Goal: Task Accomplishment & Management: Use online tool/utility

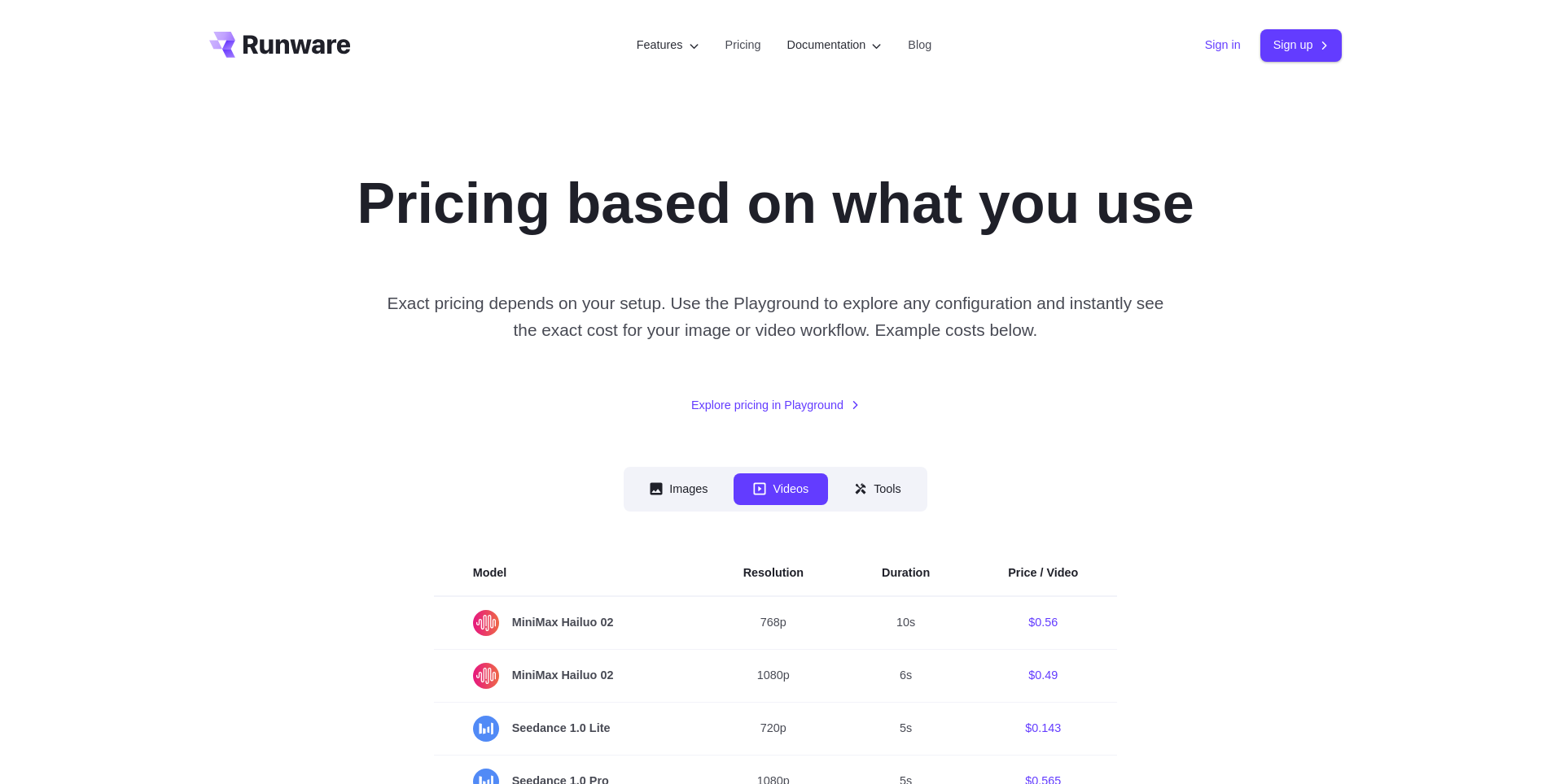
click at [1230, 50] on link "Sign in" at bounding box center [1223, 45] width 36 height 19
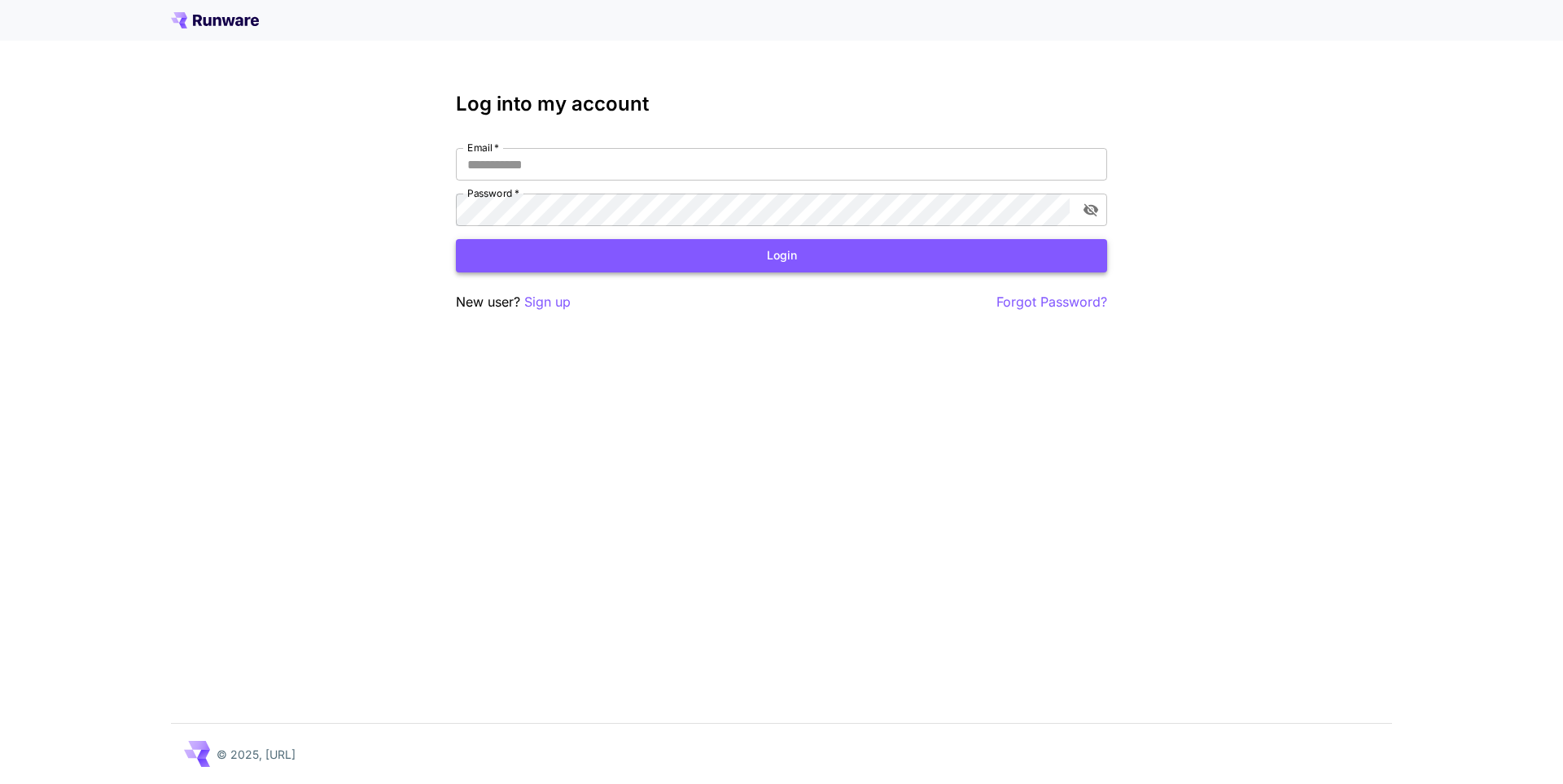
type input "**********"
click at [749, 255] on button "Login" at bounding box center [782, 256] width 652 height 33
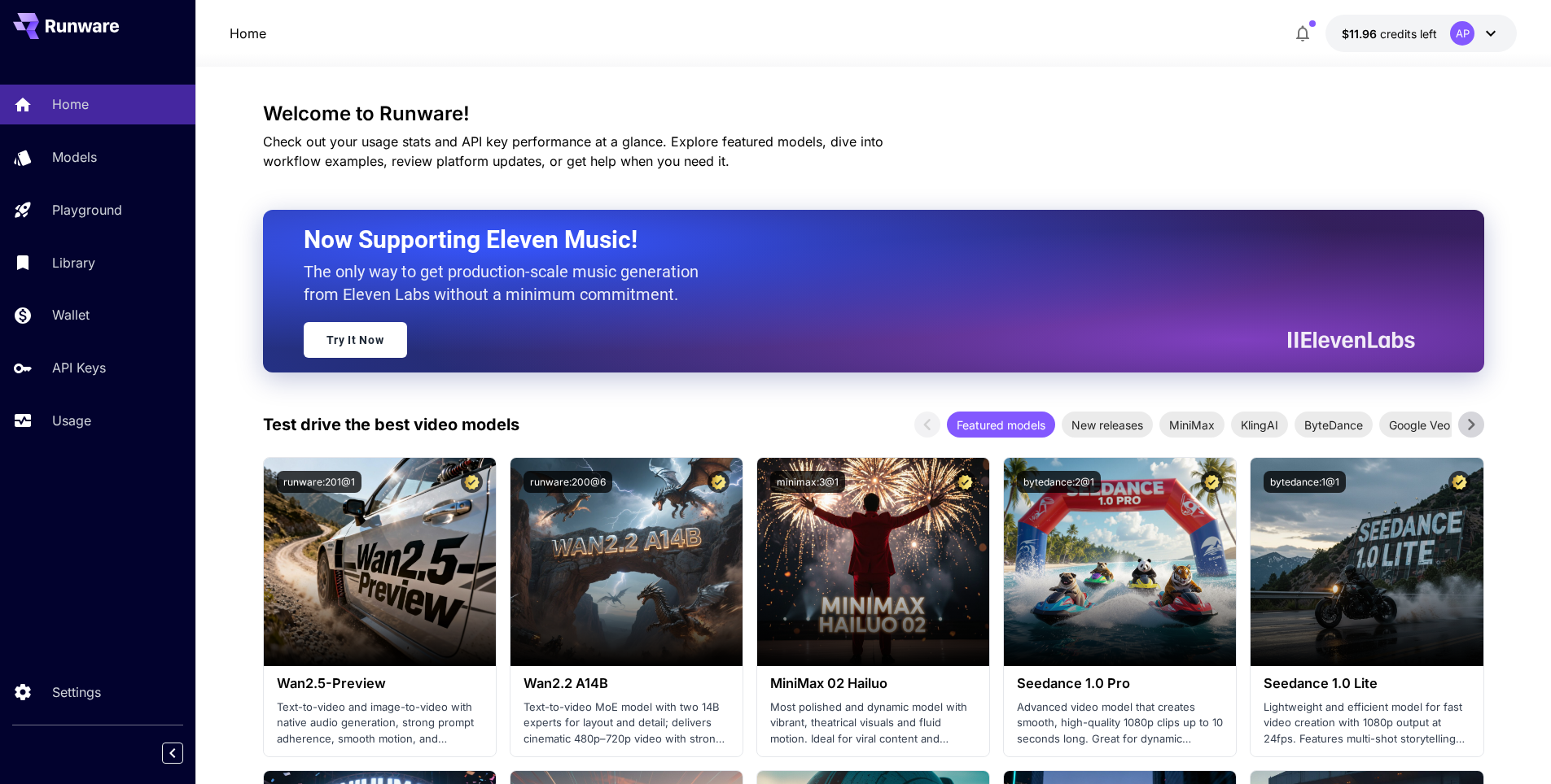
click at [1223, 146] on div "Welcome to Runware! Check out your usage stats and API key performance at a gla…" at bounding box center [873, 137] width 1221 height 68
click at [114, 105] on div "Home" at bounding box center [119, 104] width 127 height 20
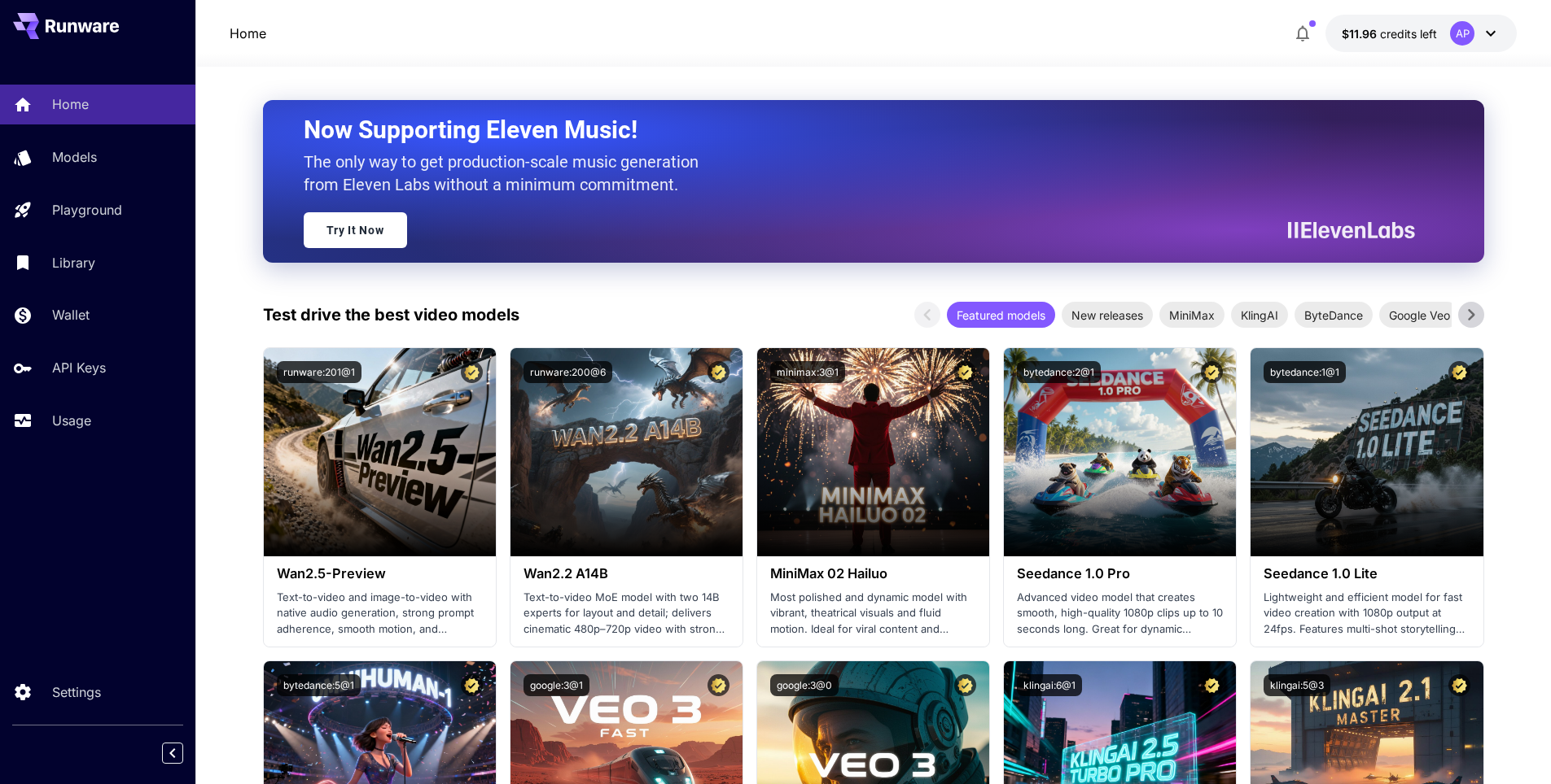
scroll to position [81, 0]
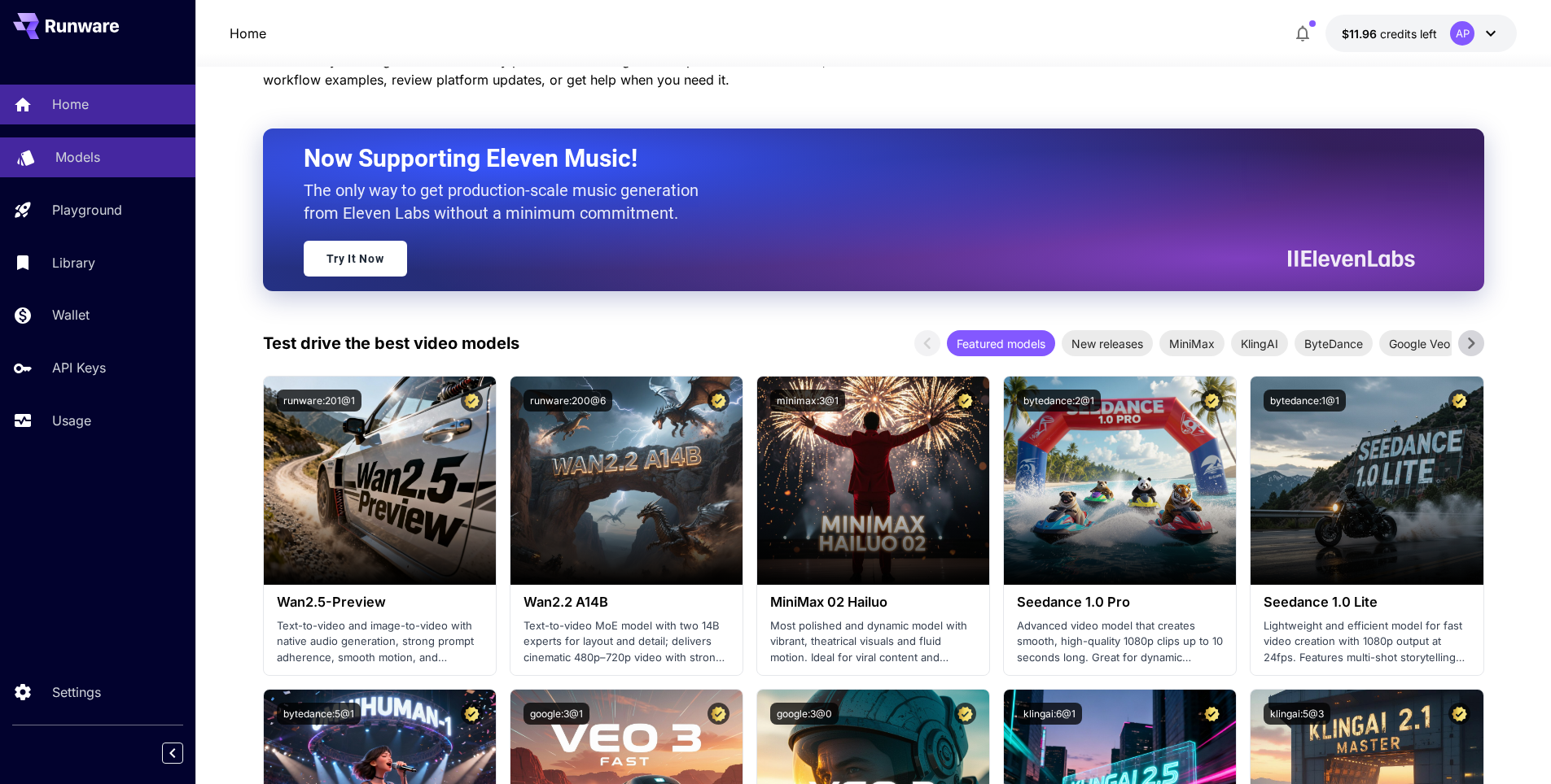
click at [95, 168] on link "Models" at bounding box center [98, 157] width 196 height 40
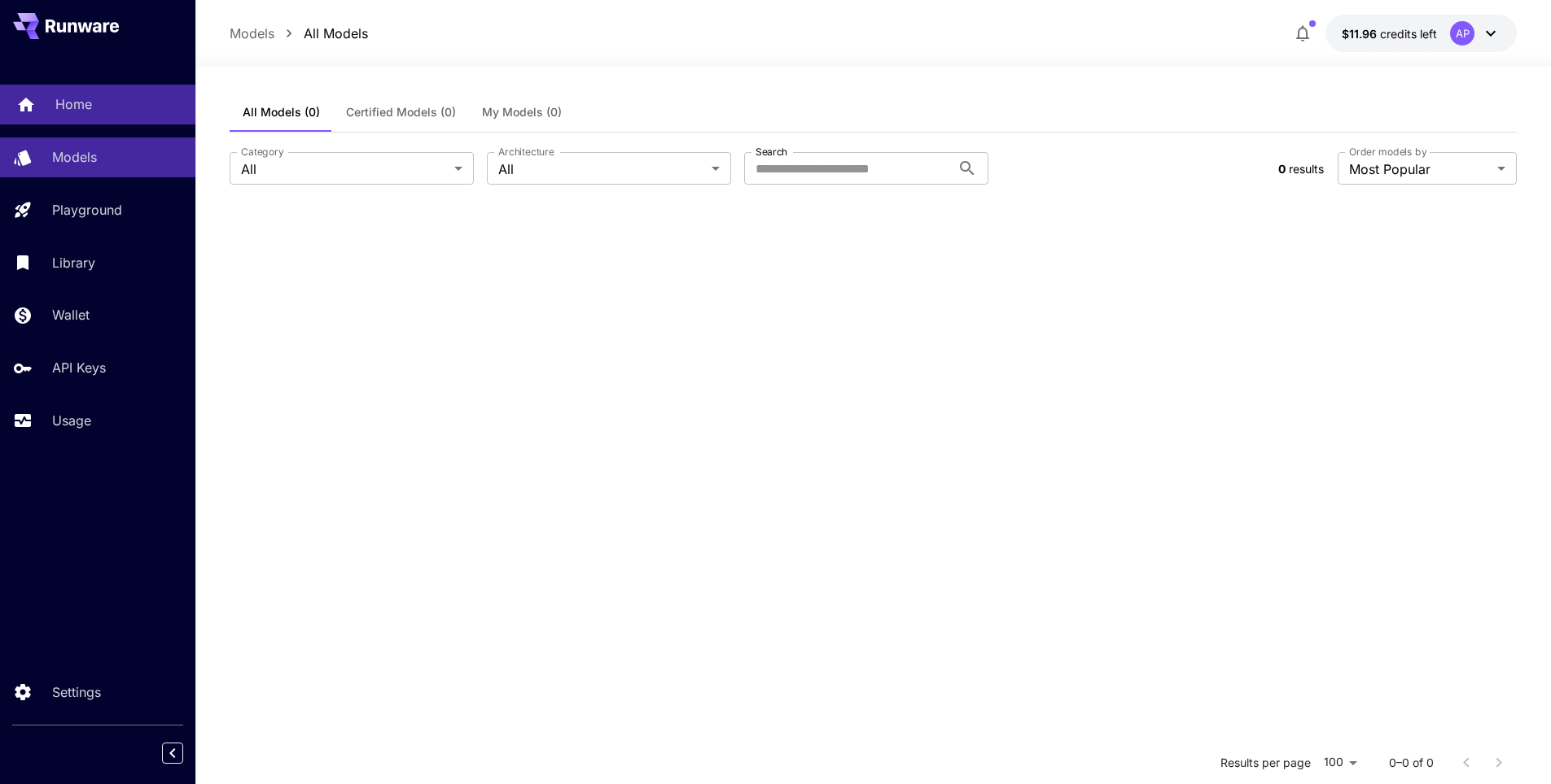
click at [112, 107] on div "Home" at bounding box center [119, 104] width 127 height 20
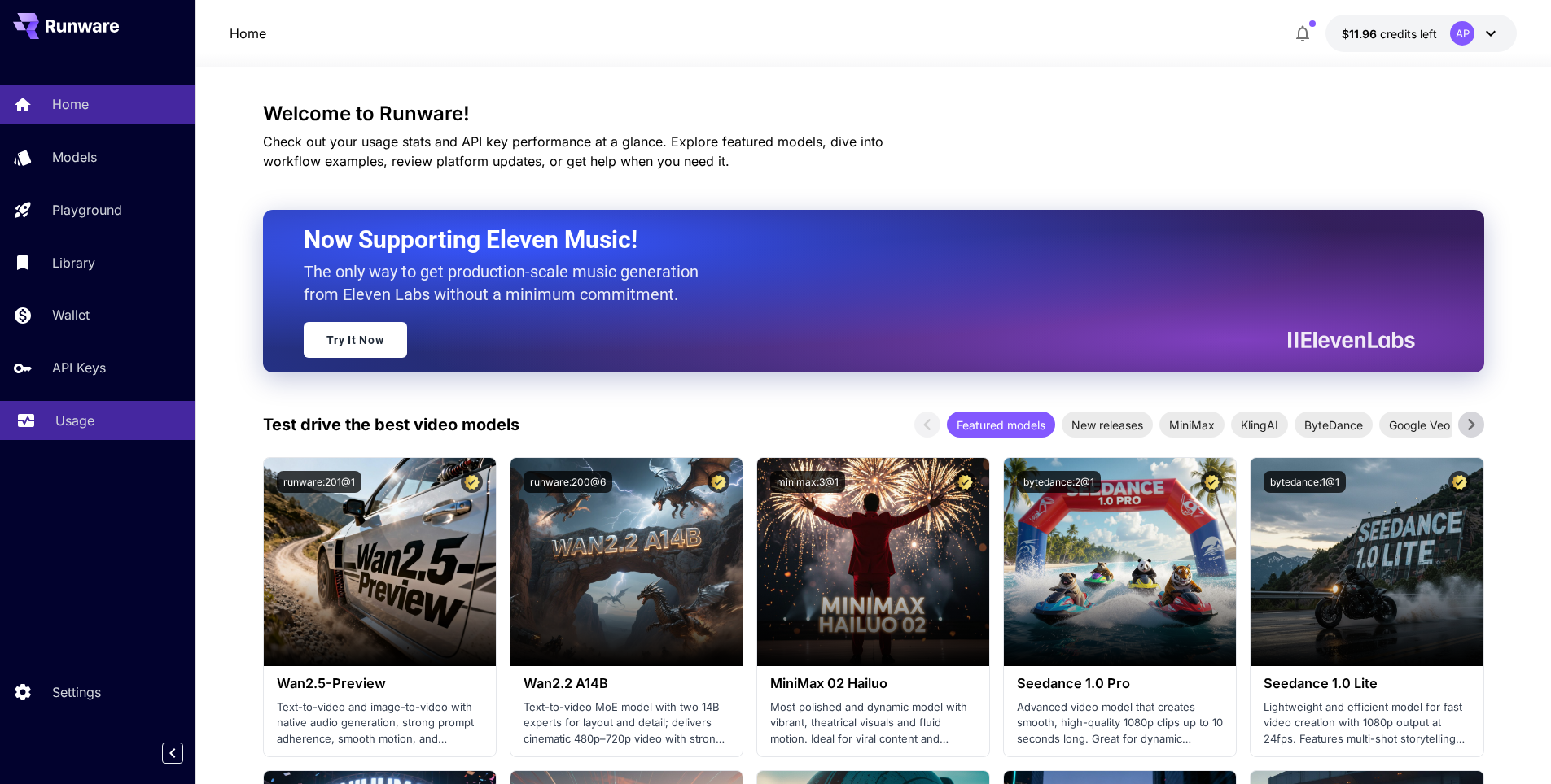
click at [75, 417] on p "Usage" at bounding box center [75, 421] width 39 height 20
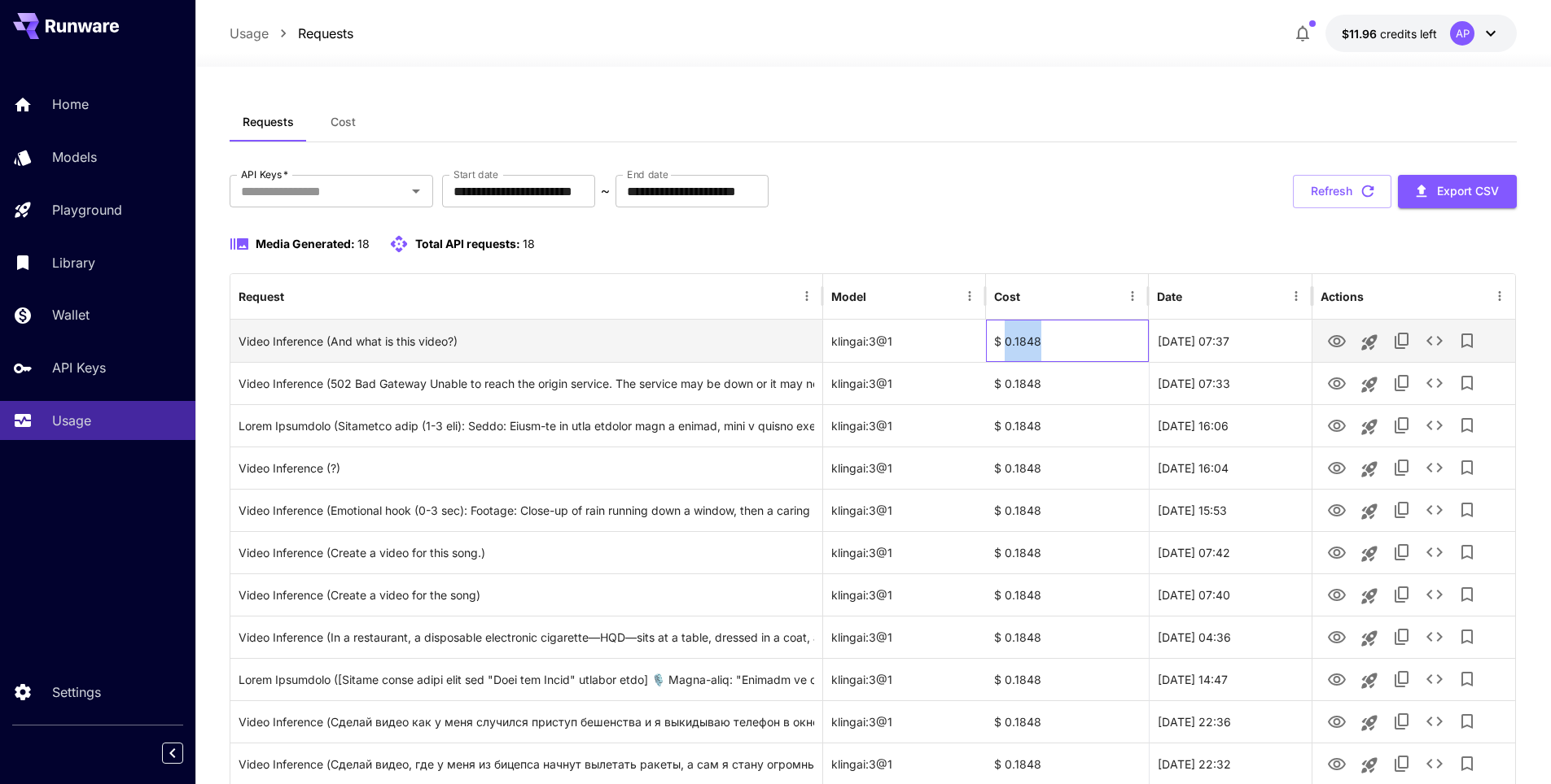
drag, startPoint x: 1047, startPoint y: 344, endPoint x: 1004, endPoint y: 342, distance: 43.0
click at [1004, 342] on div "$ 0.1848" at bounding box center [1067, 341] width 163 height 42
copy div "0.1848"
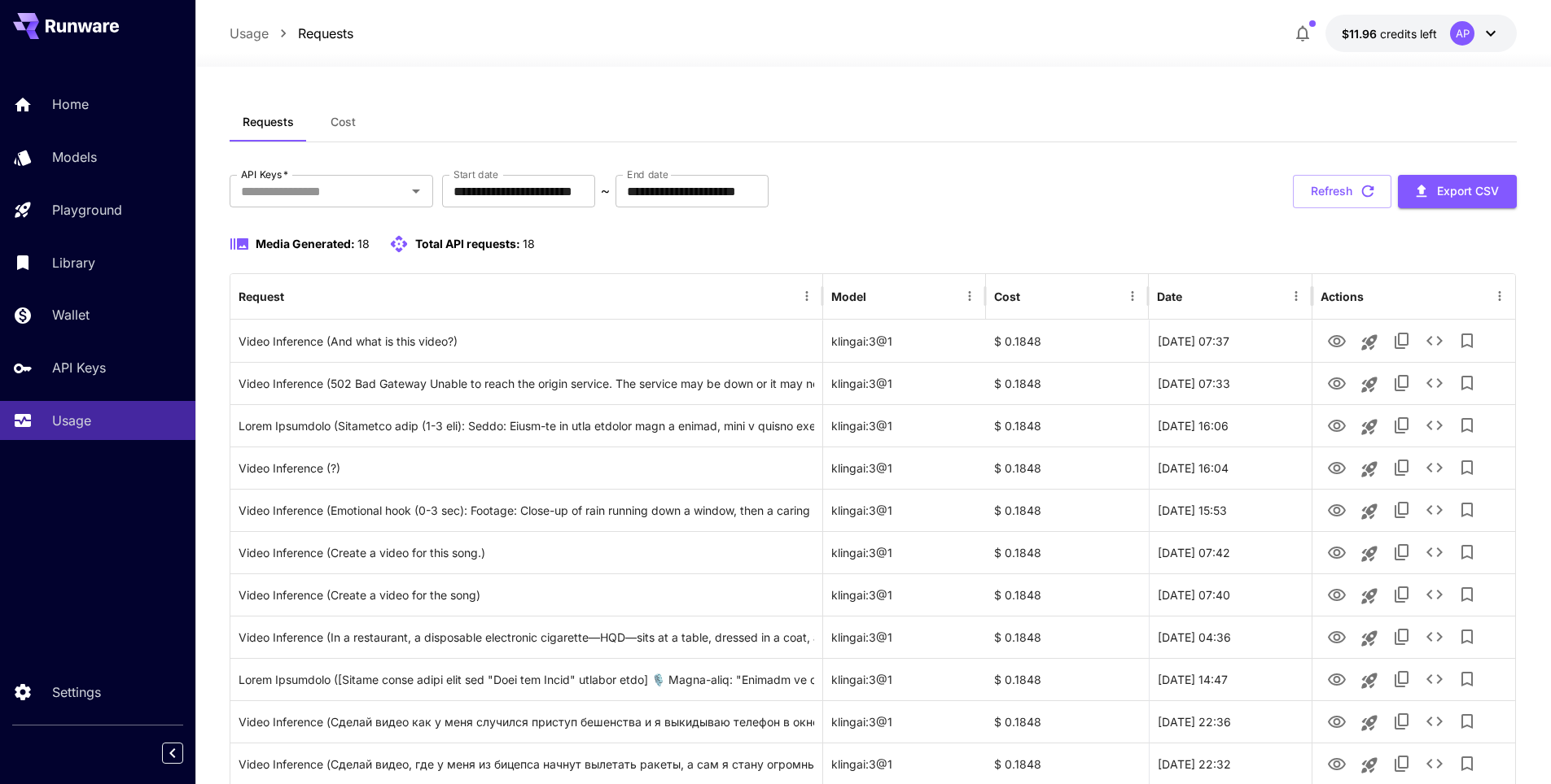
click at [1041, 154] on div "**********" at bounding box center [873, 620] width 1288 height 1036
click at [110, 106] on div "Home" at bounding box center [119, 104] width 127 height 20
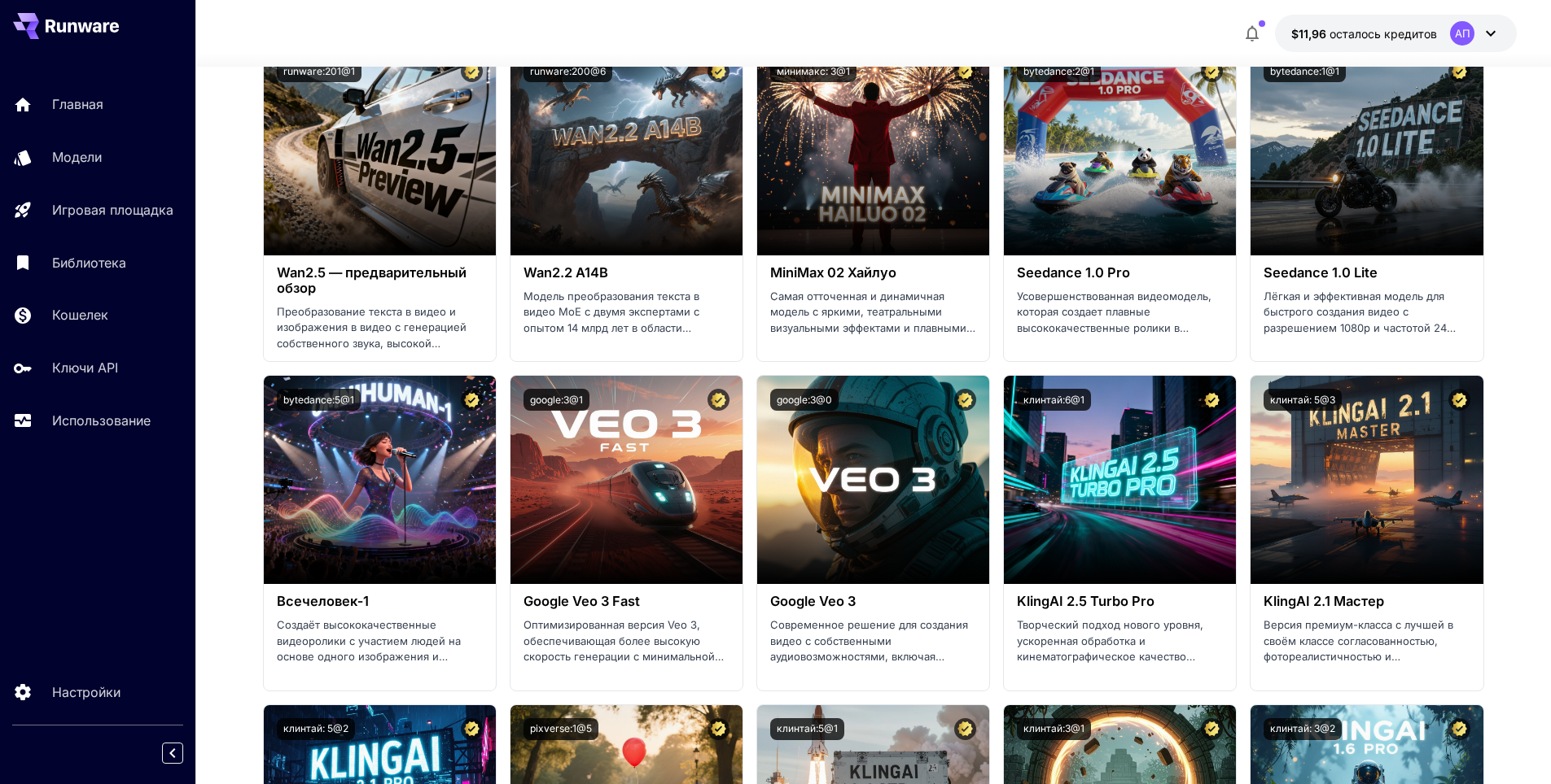
scroll to position [488, 0]
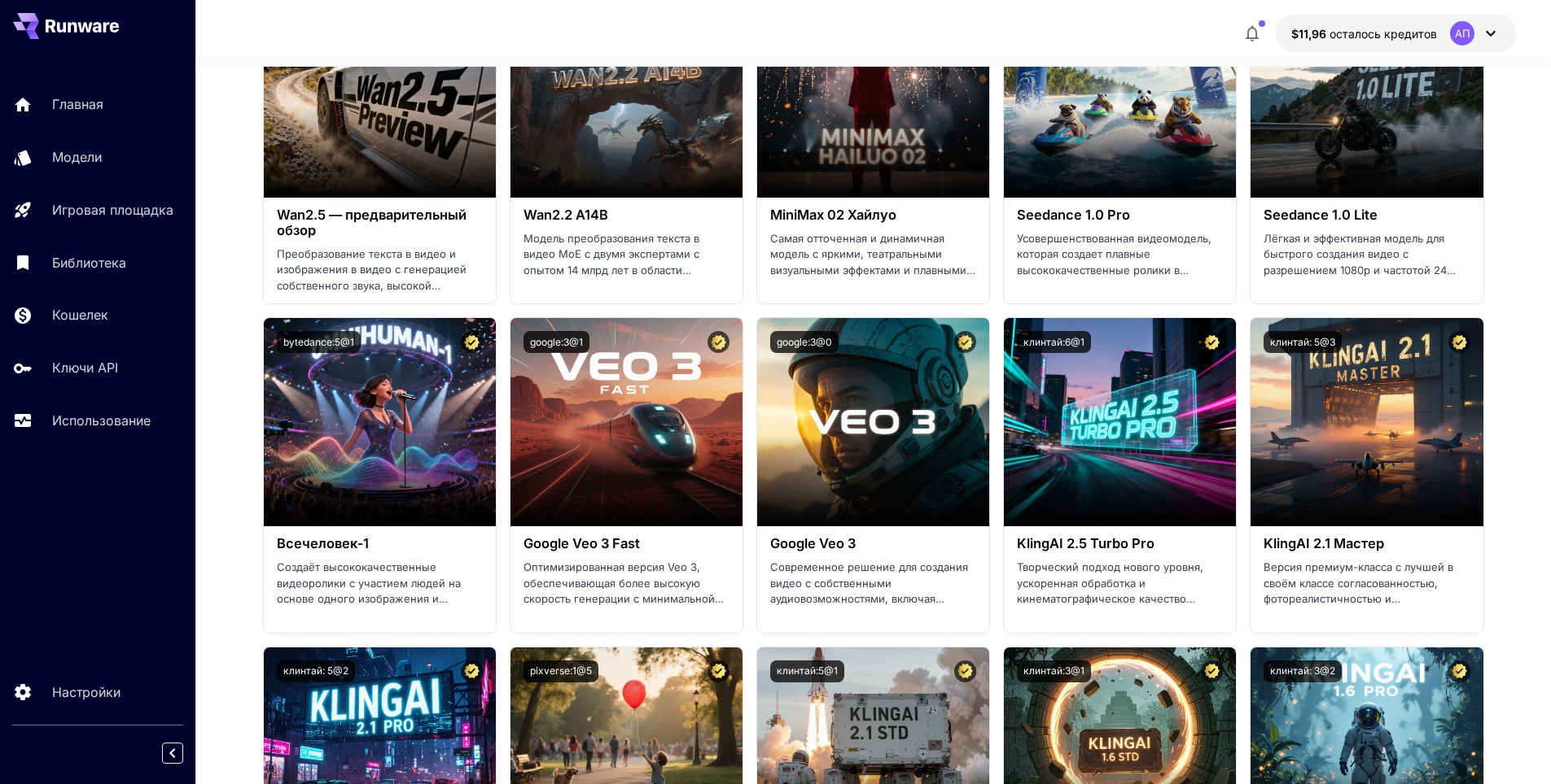
click at [1250, 637] on section "Запуск на игровой площадке runware:201@1 Wan2.5 — предварительный обзор Преобра…" at bounding box center [873, 640] width 1221 height 1303
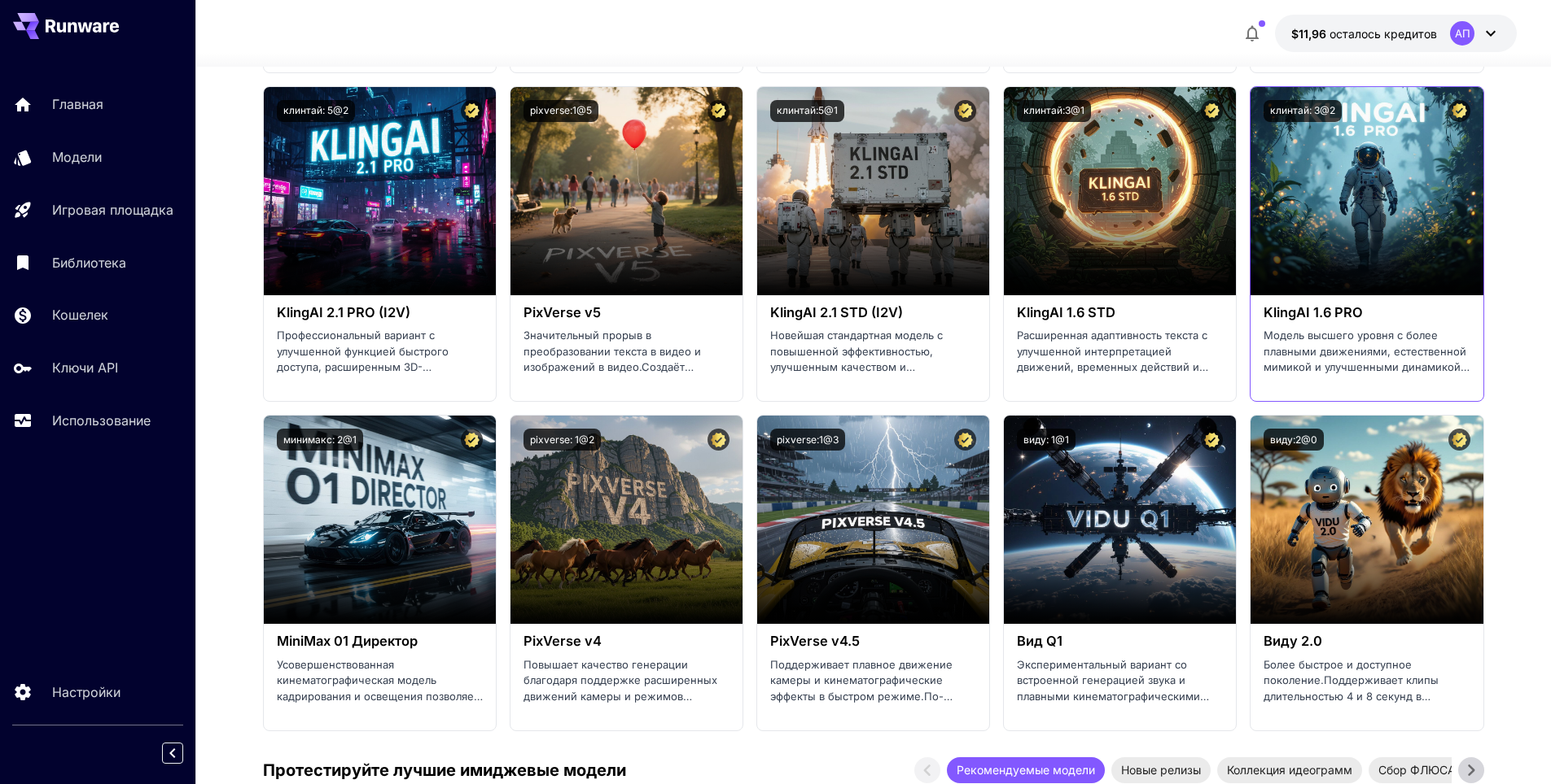
scroll to position [1058, 0]
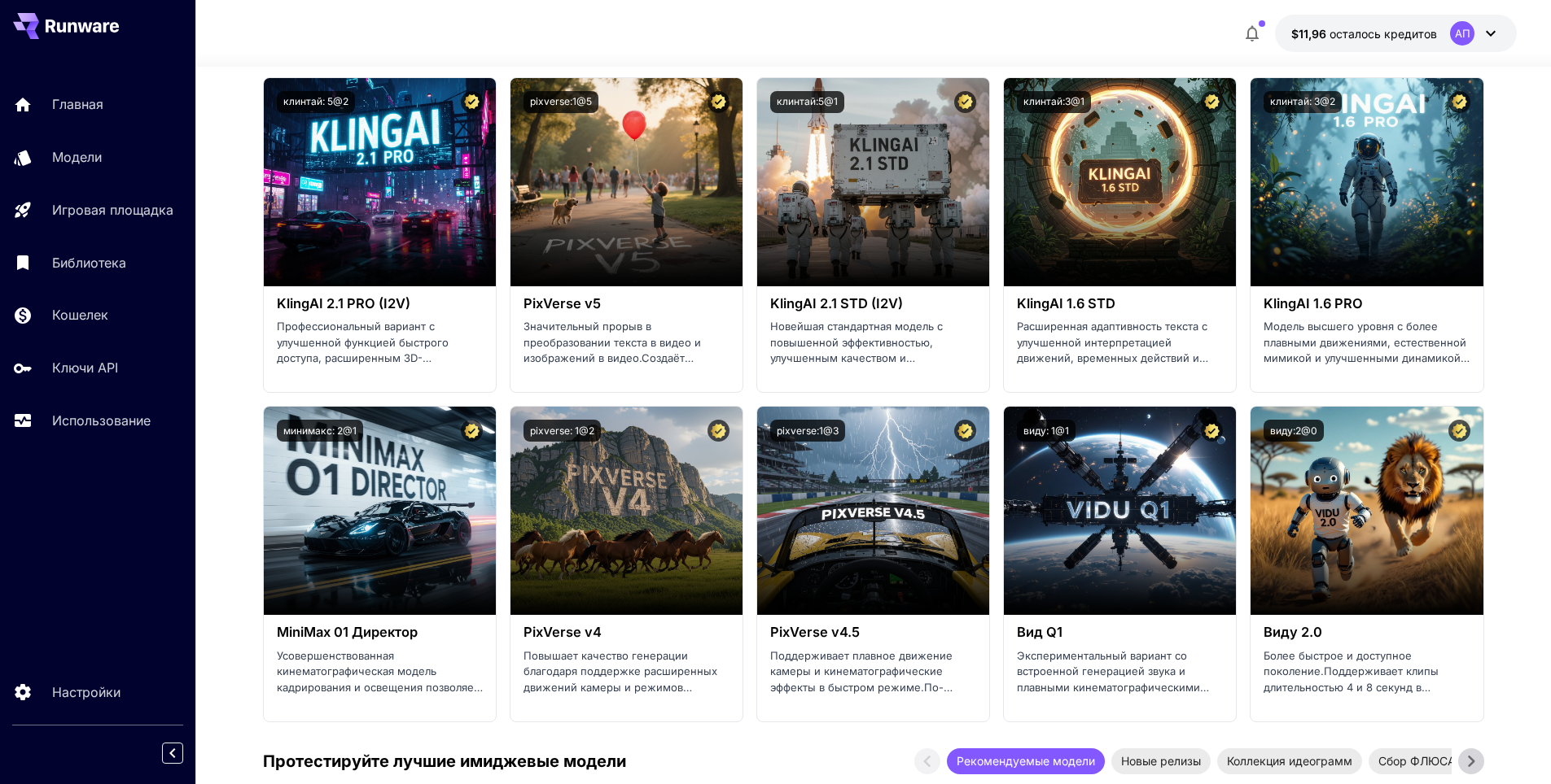
click at [1461, 37] on ya-tr-span "АП" at bounding box center [1462, 33] width 15 height 11
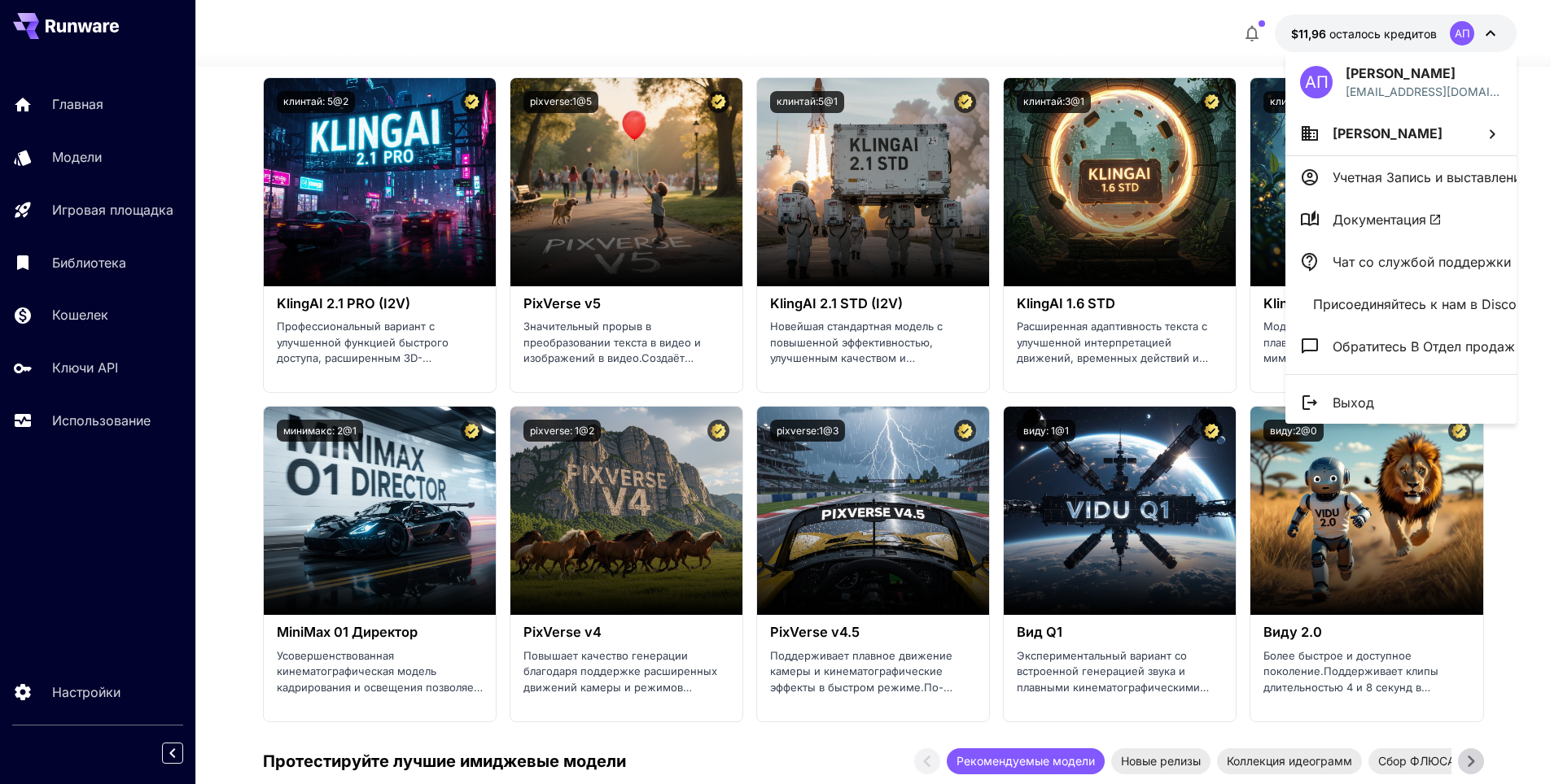
click at [1326, 23] on div at bounding box center [781, 392] width 1563 height 784
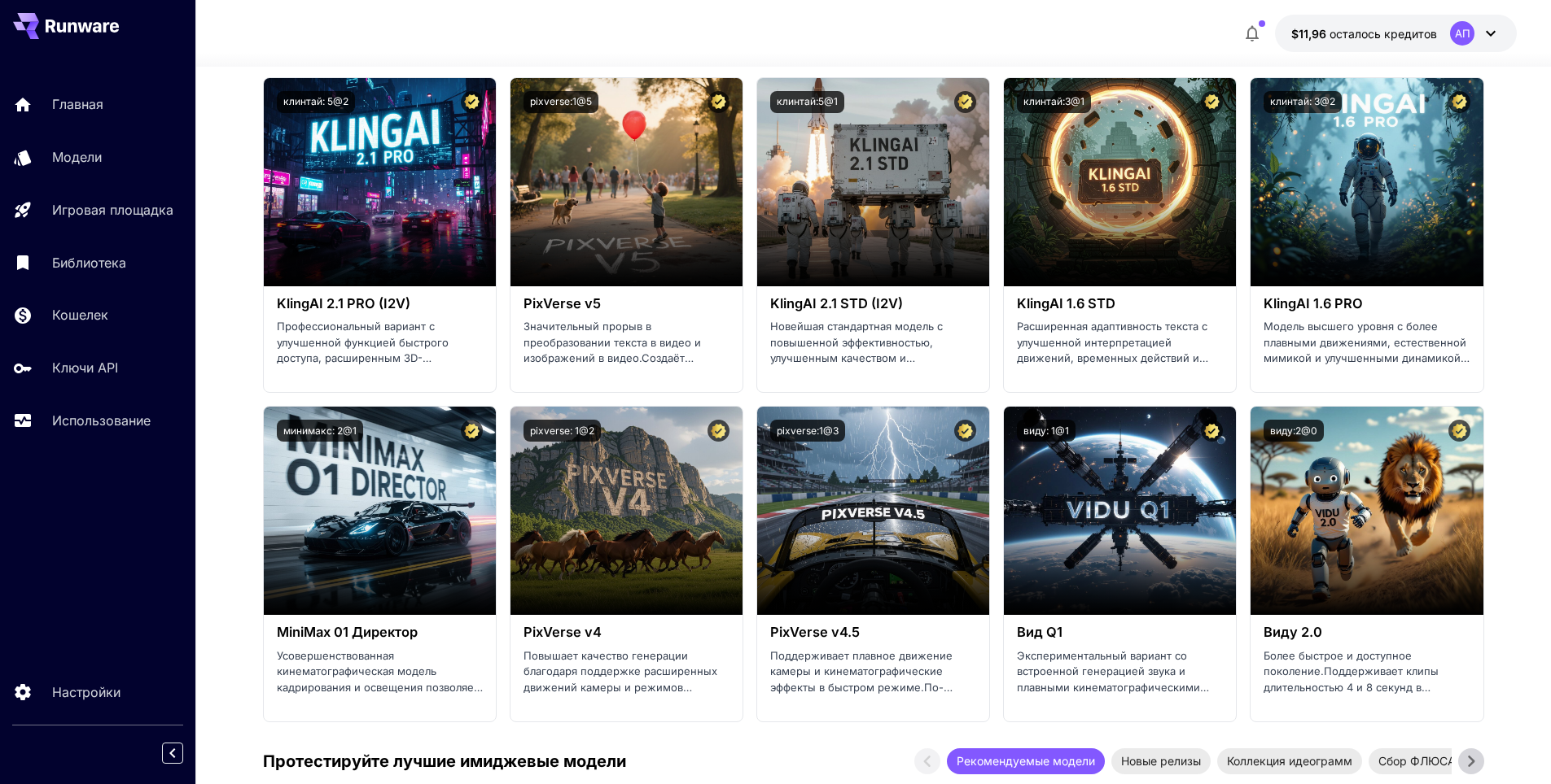
click at [1324, 27] on div at bounding box center [776, 392] width 1551 height 784
click at [1486, 32] on icon at bounding box center [1491, 33] width 20 height 20
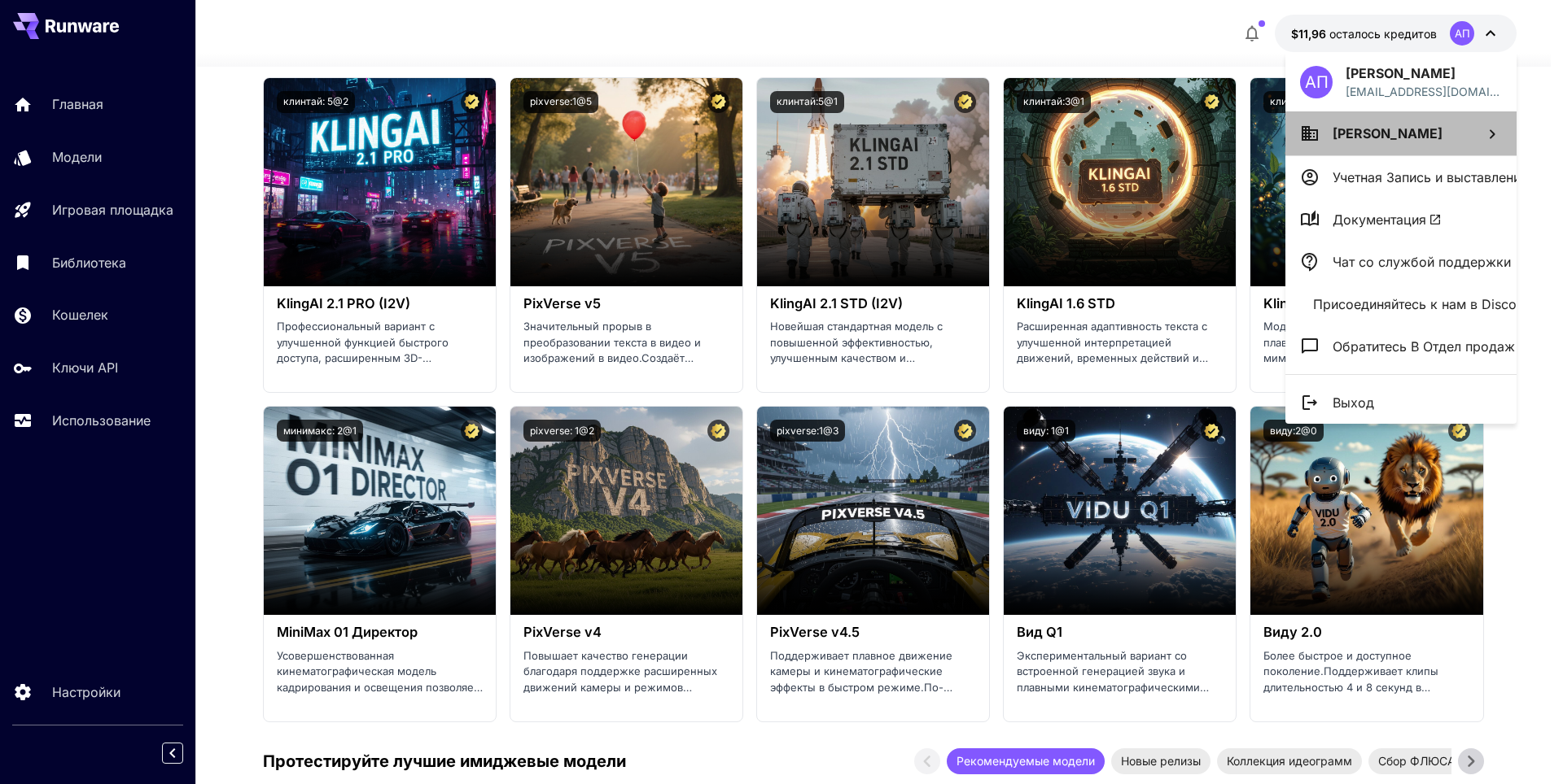
click at [1447, 129] on li "[PERSON_NAME]" at bounding box center [1401, 134] width 231 height 44
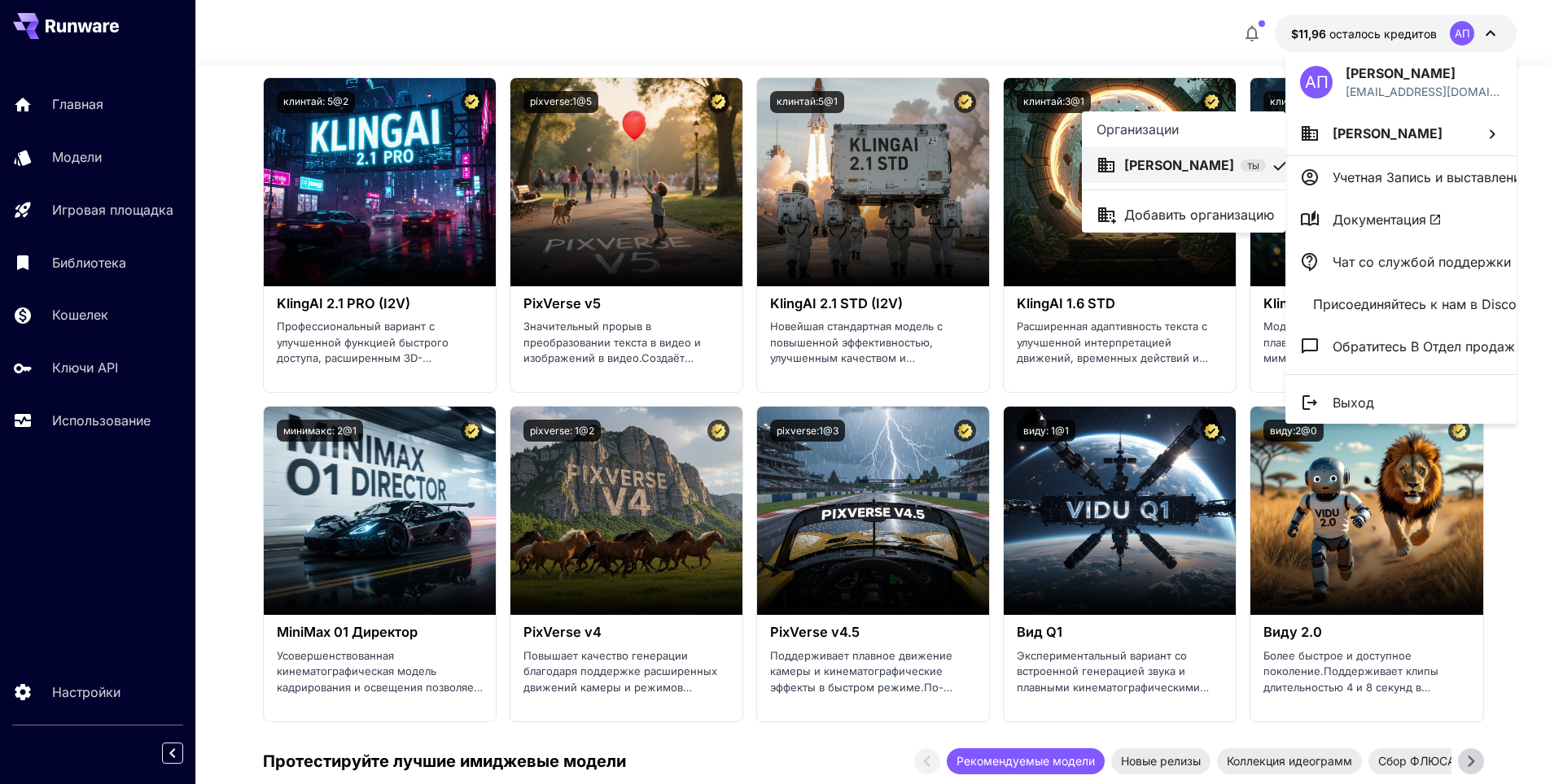
click at [1447, 129] on div at bounding box center [781, 392] width 1563 height 784
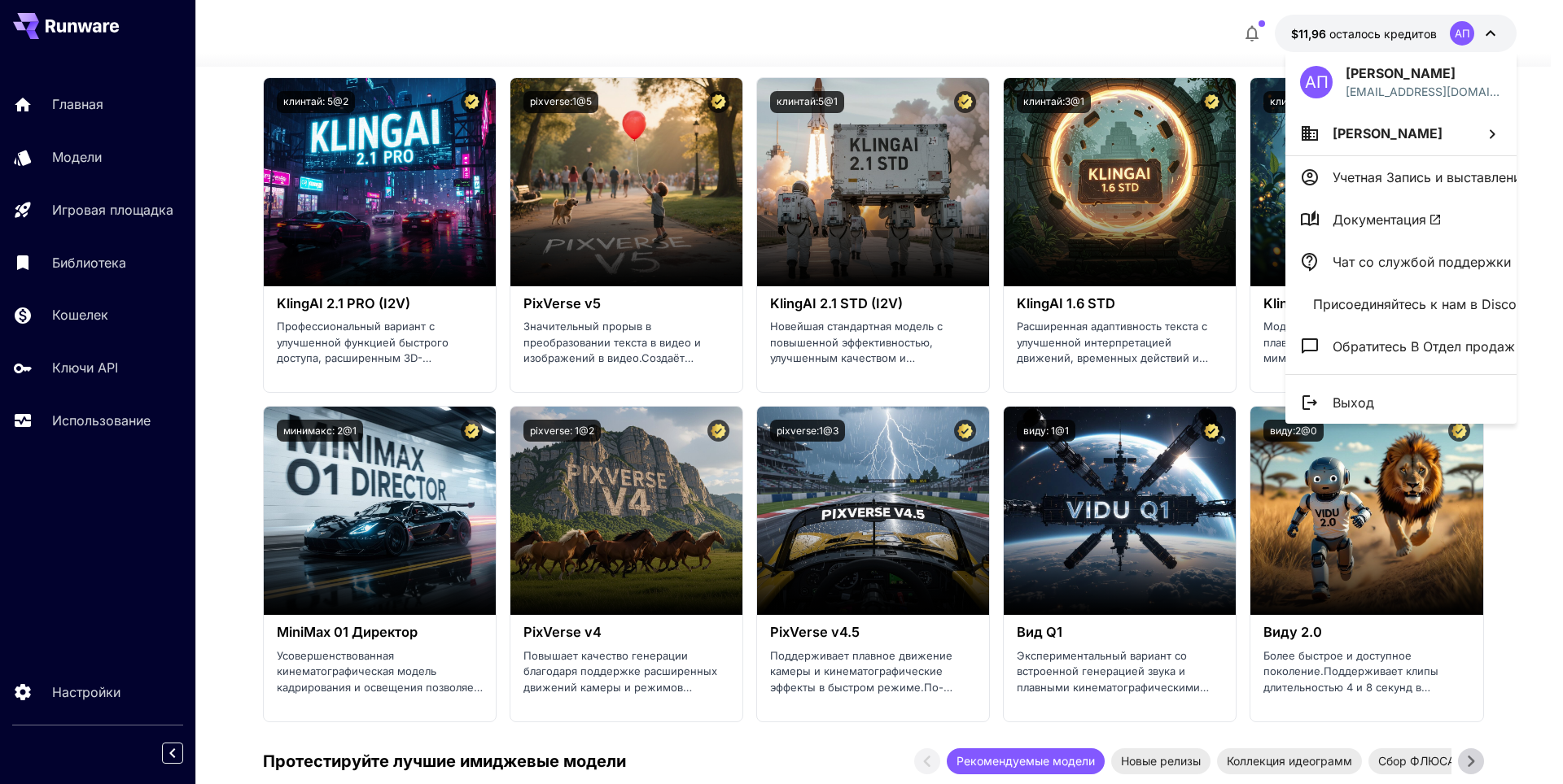
click at [1109, 371] on div at bounding box center [781, 392] width 1563 height 784
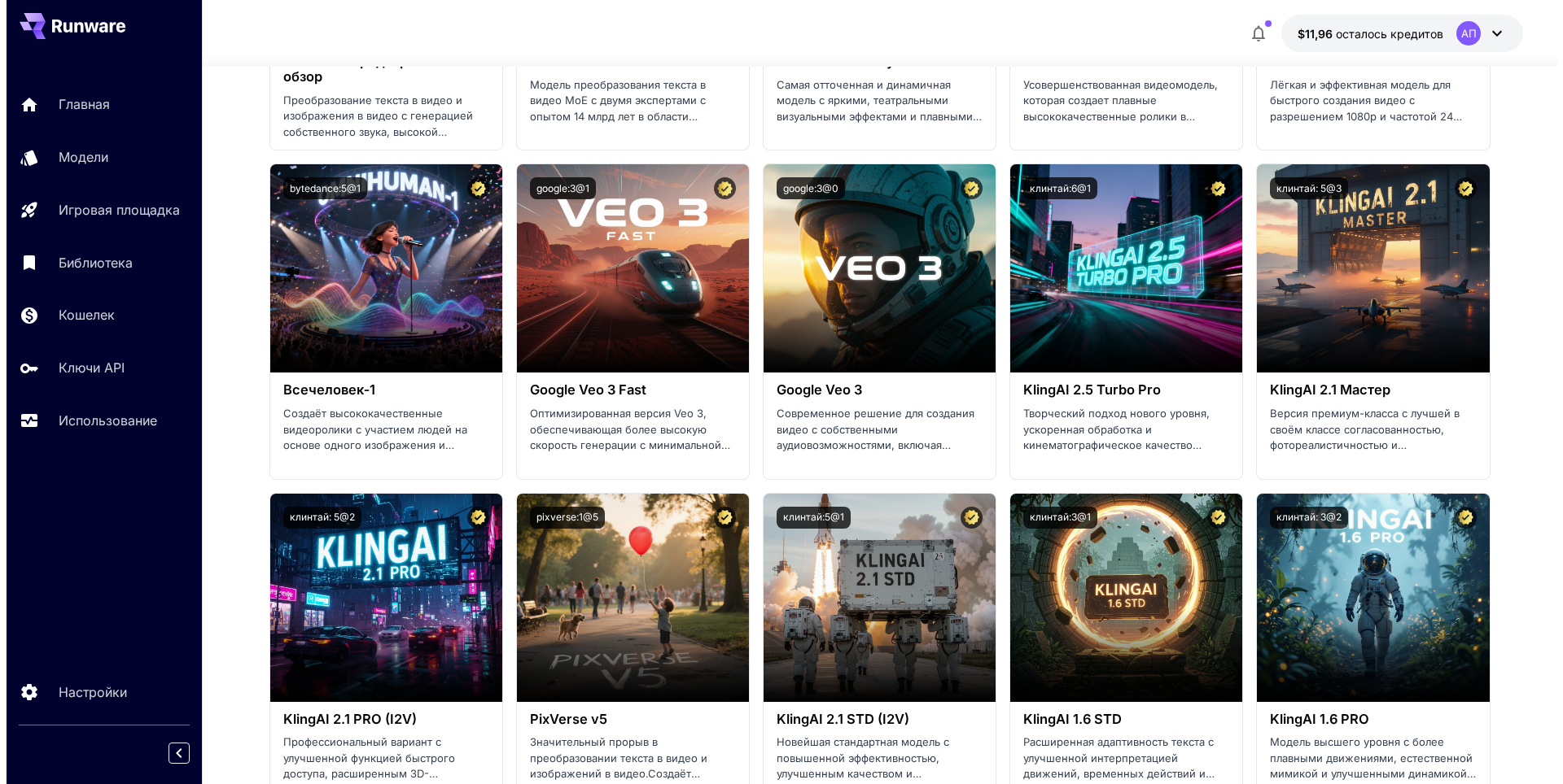
scroll to position [488, 0]
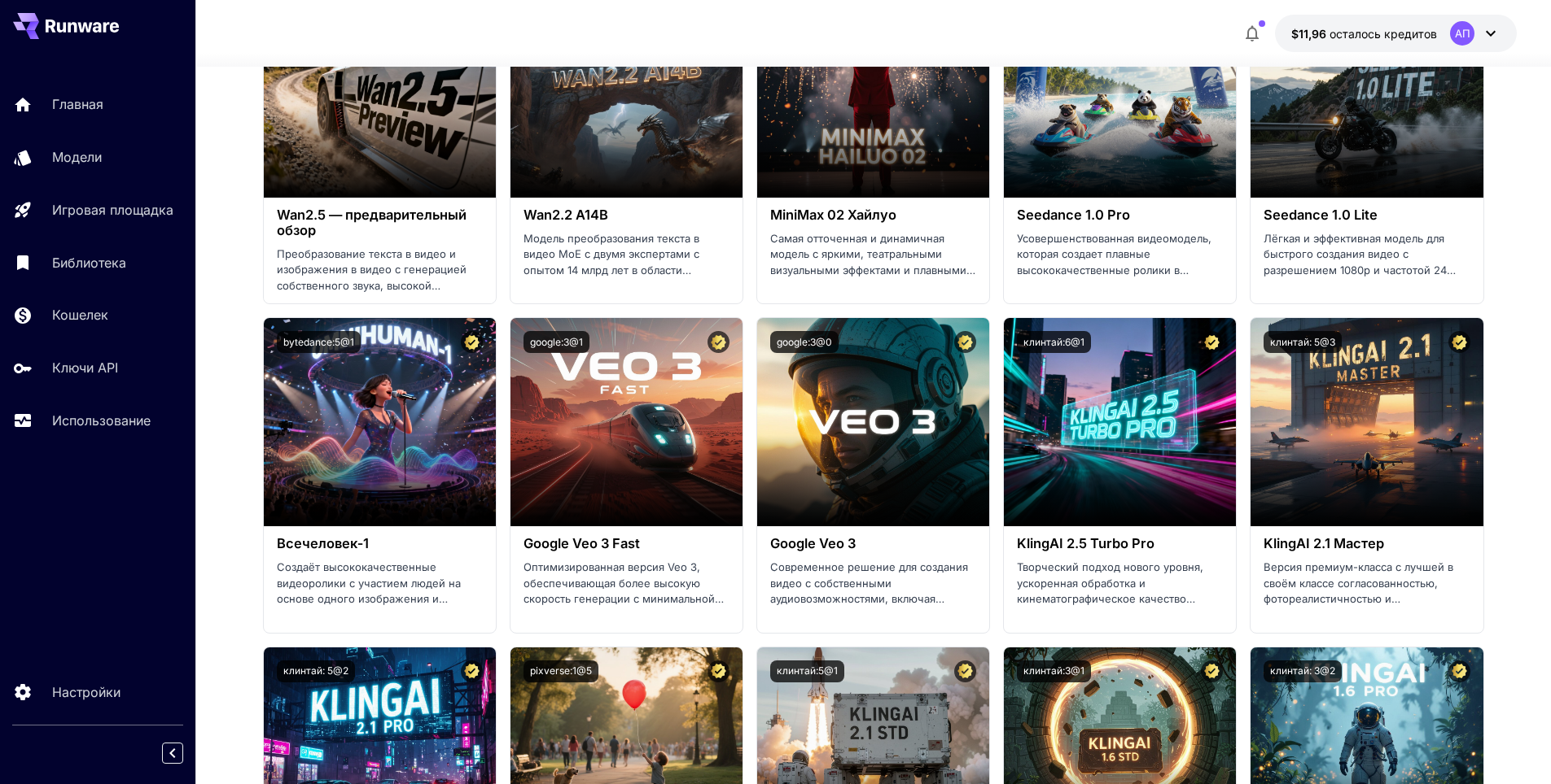
click at [1487, 36] on icon at bounding box center [1491, 33] width 20 height 20
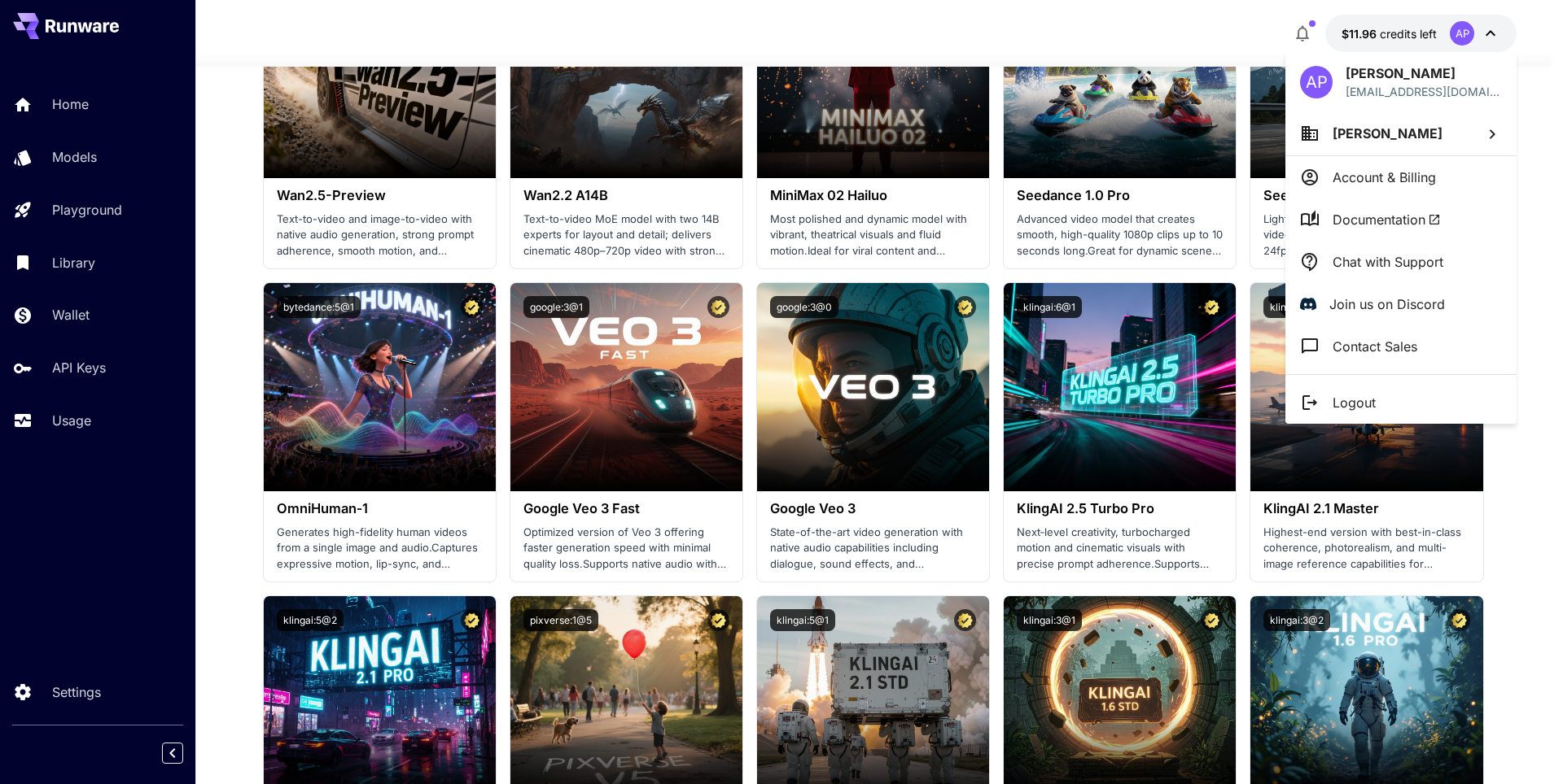
click at [1431, 176] on ya-tr-span "Account & Billing" at bounding box center [1384, 177] width 103 height 16
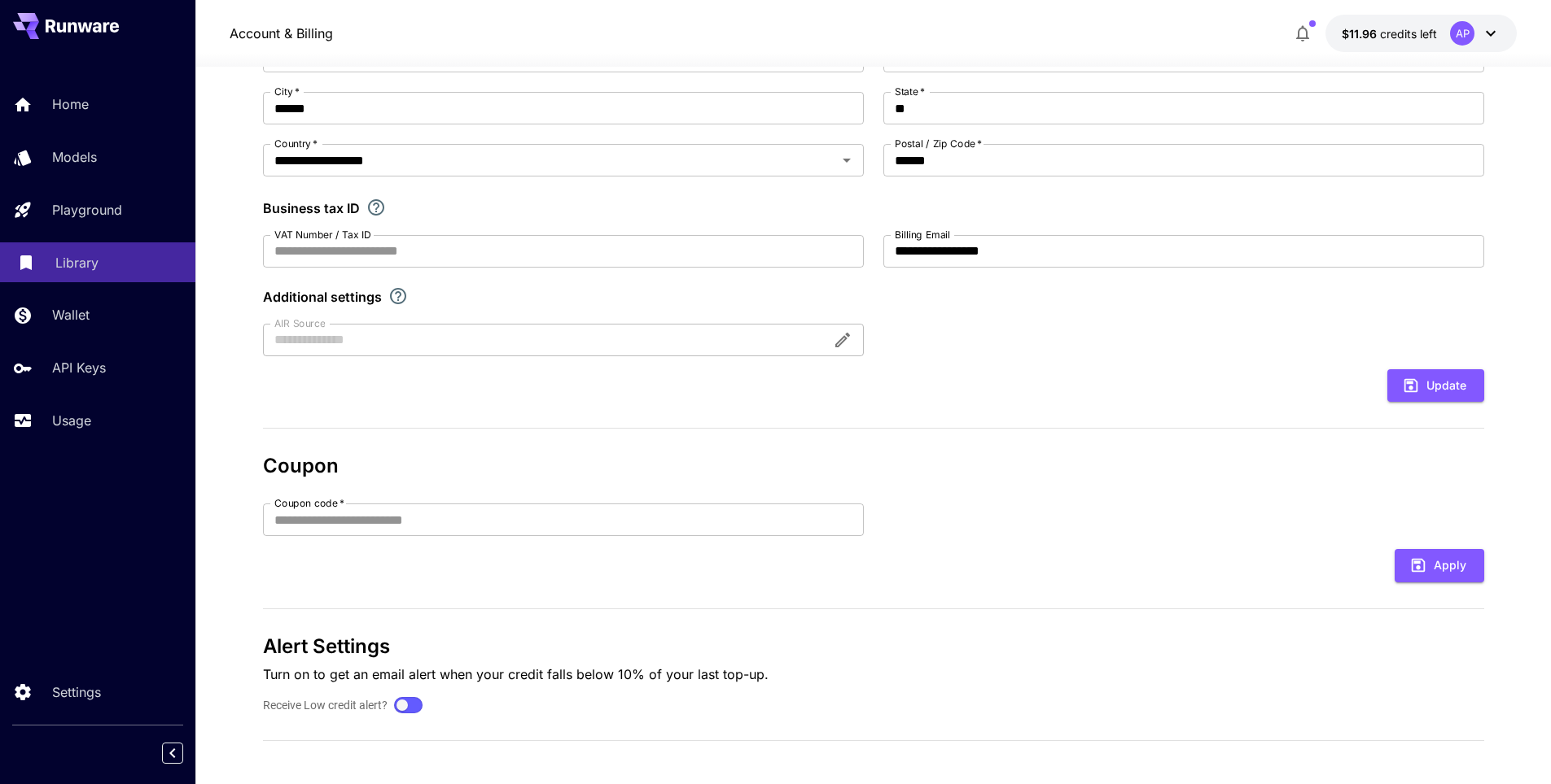
scroll to position [59, 0]
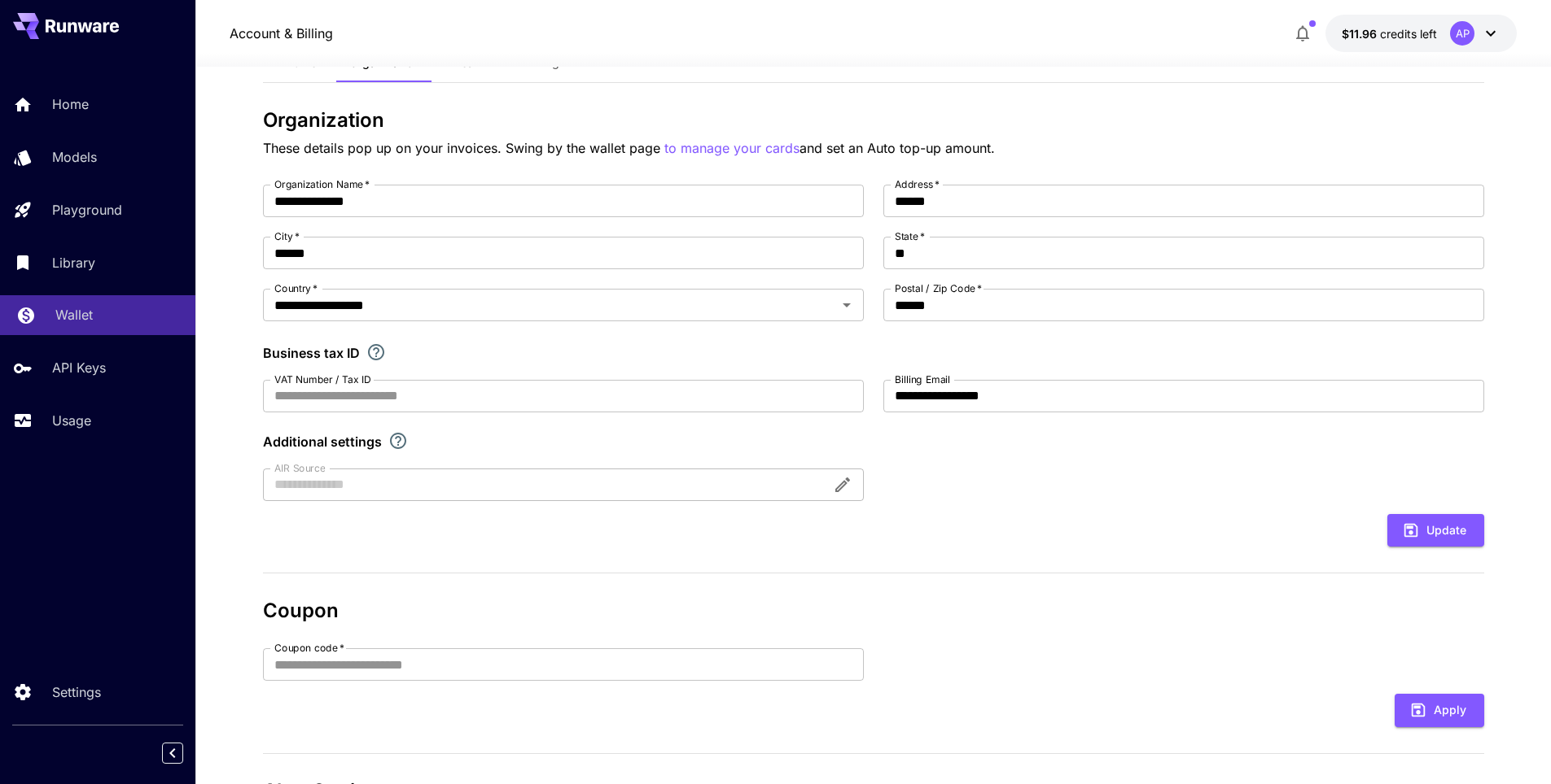
click at [105, 307] on div "Wallet" at bounding box center [119, 315] width 127 height 20
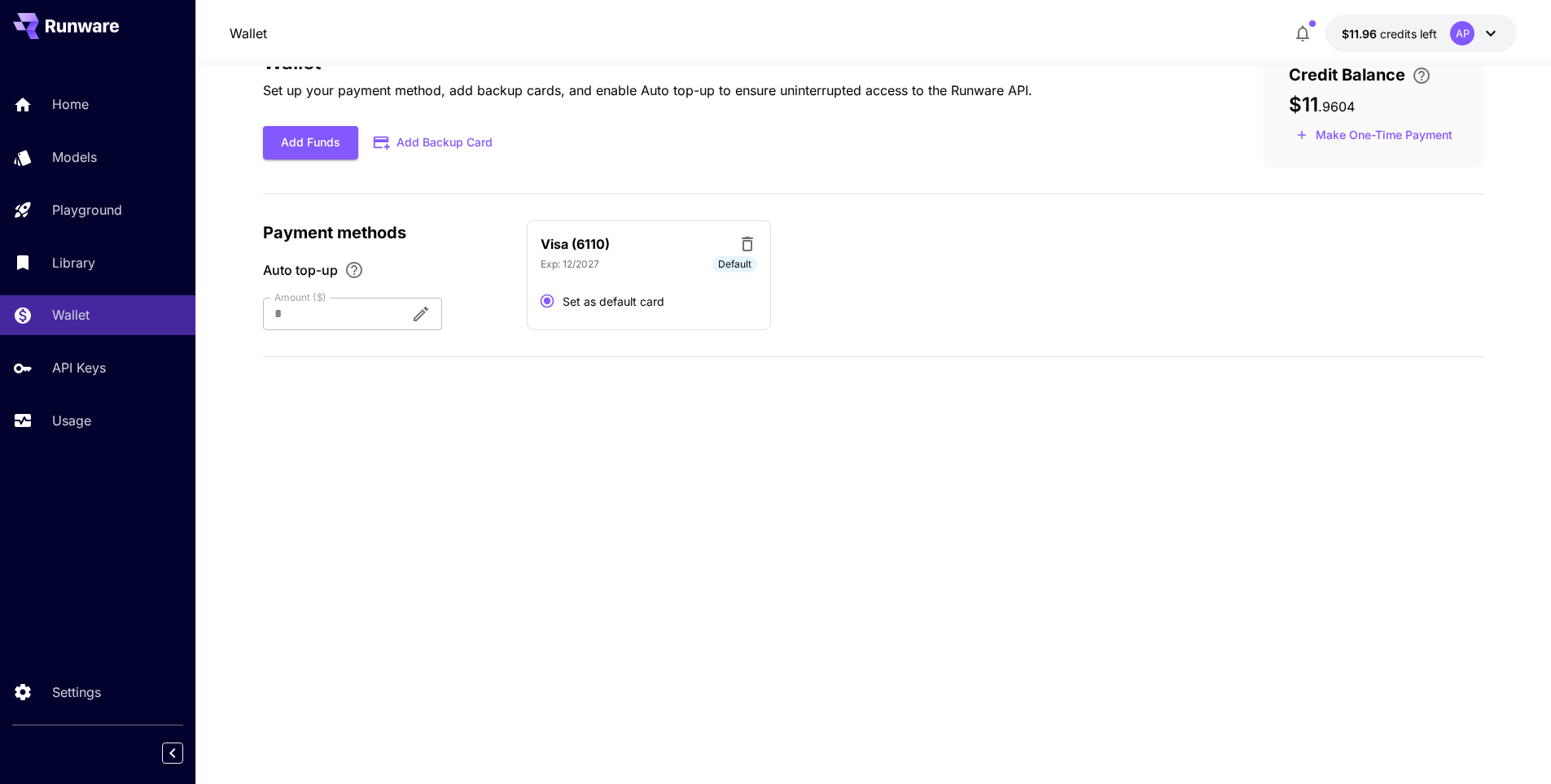
click at [1281, 173] on div "Wallet Set up your payment method, add backup cards, and enable Auto top-up to …" at bounding box center [873, 207] width 1221 height 327
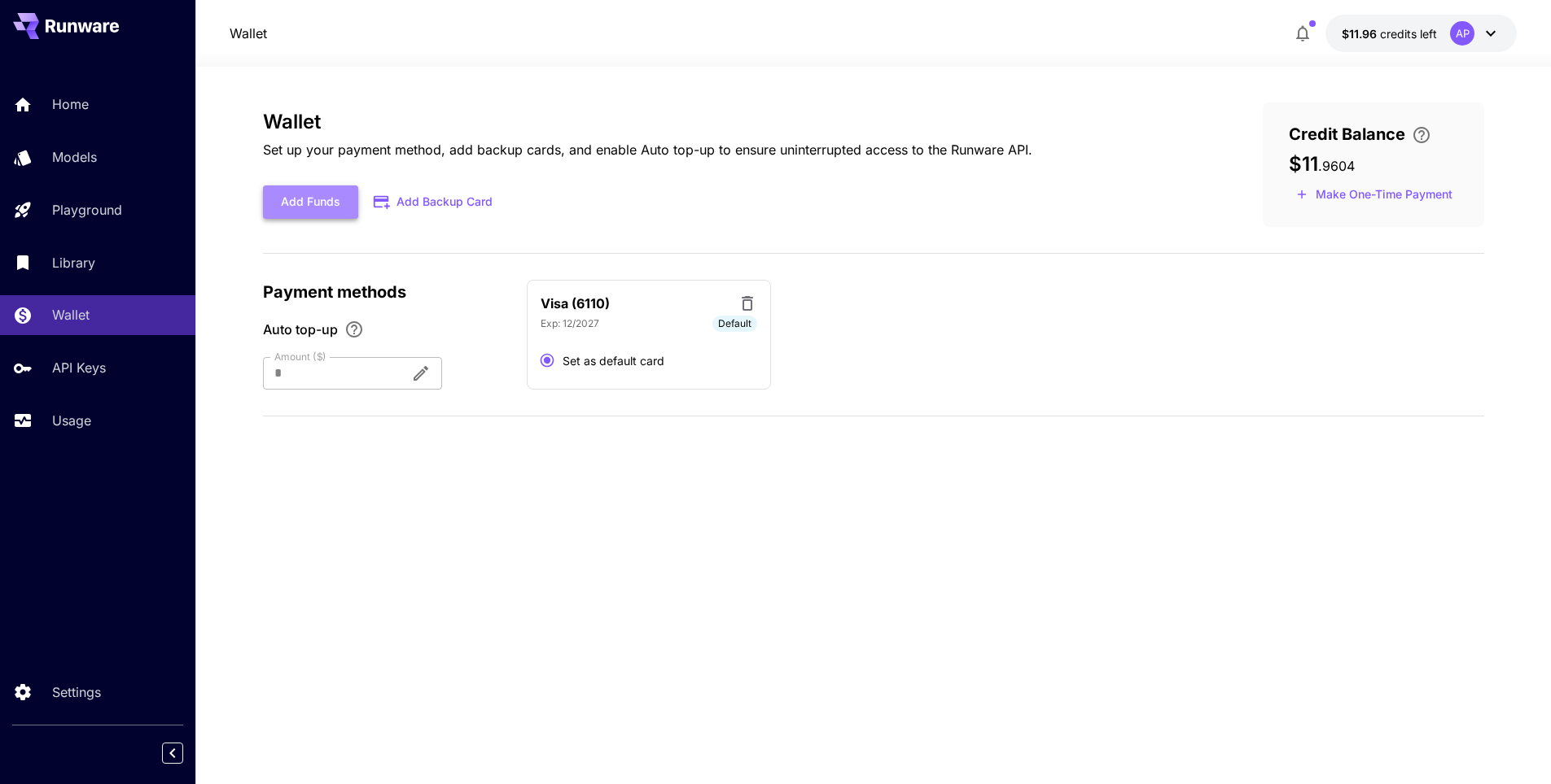
click at [327, 186] on button "Add Funds" at bounding box center [310, 202] width 95 height 33
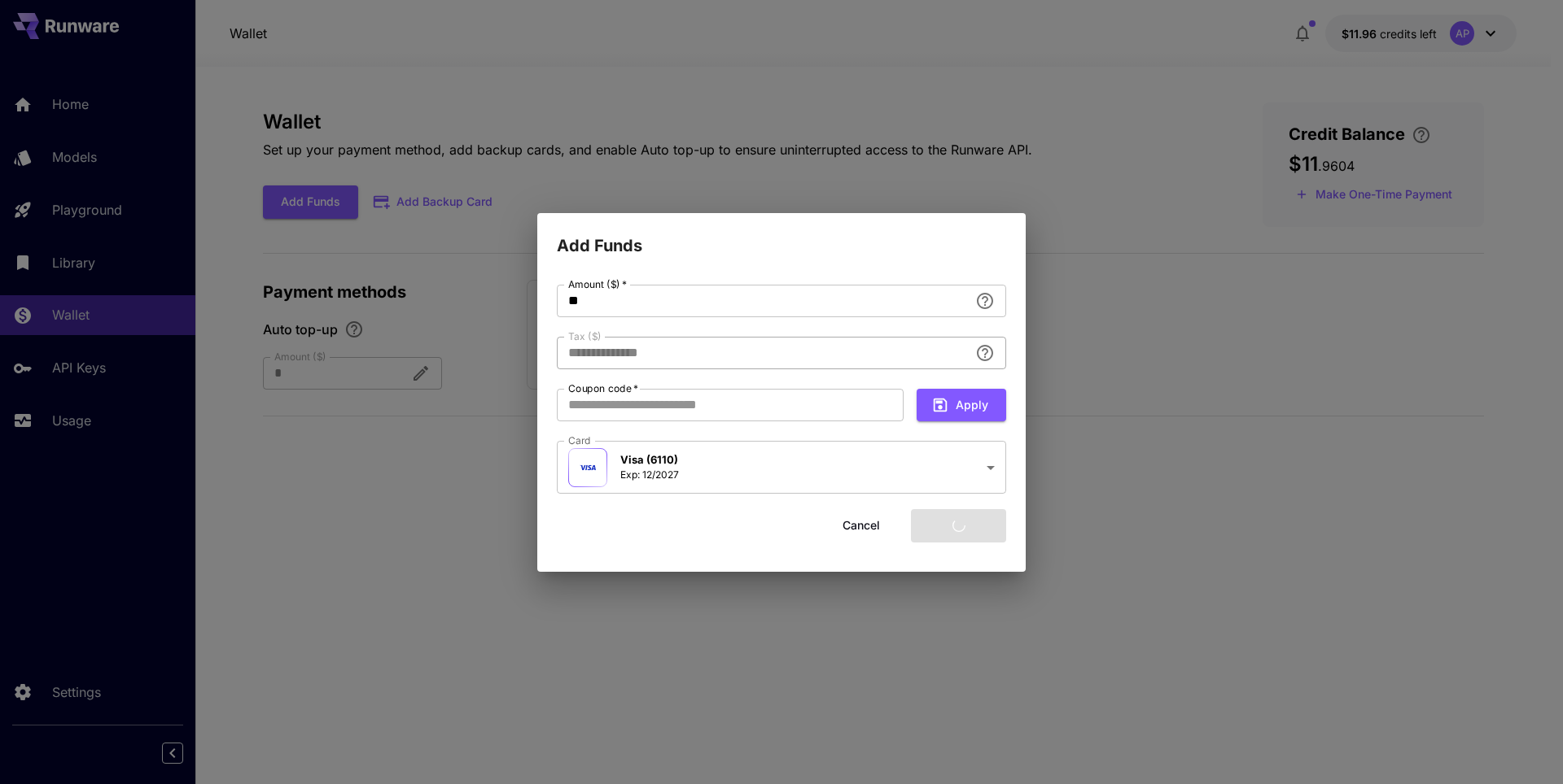
type input "****"
click at [961, 530] on button "Add funds" at bounding box center [958, 526] width 95 height 33
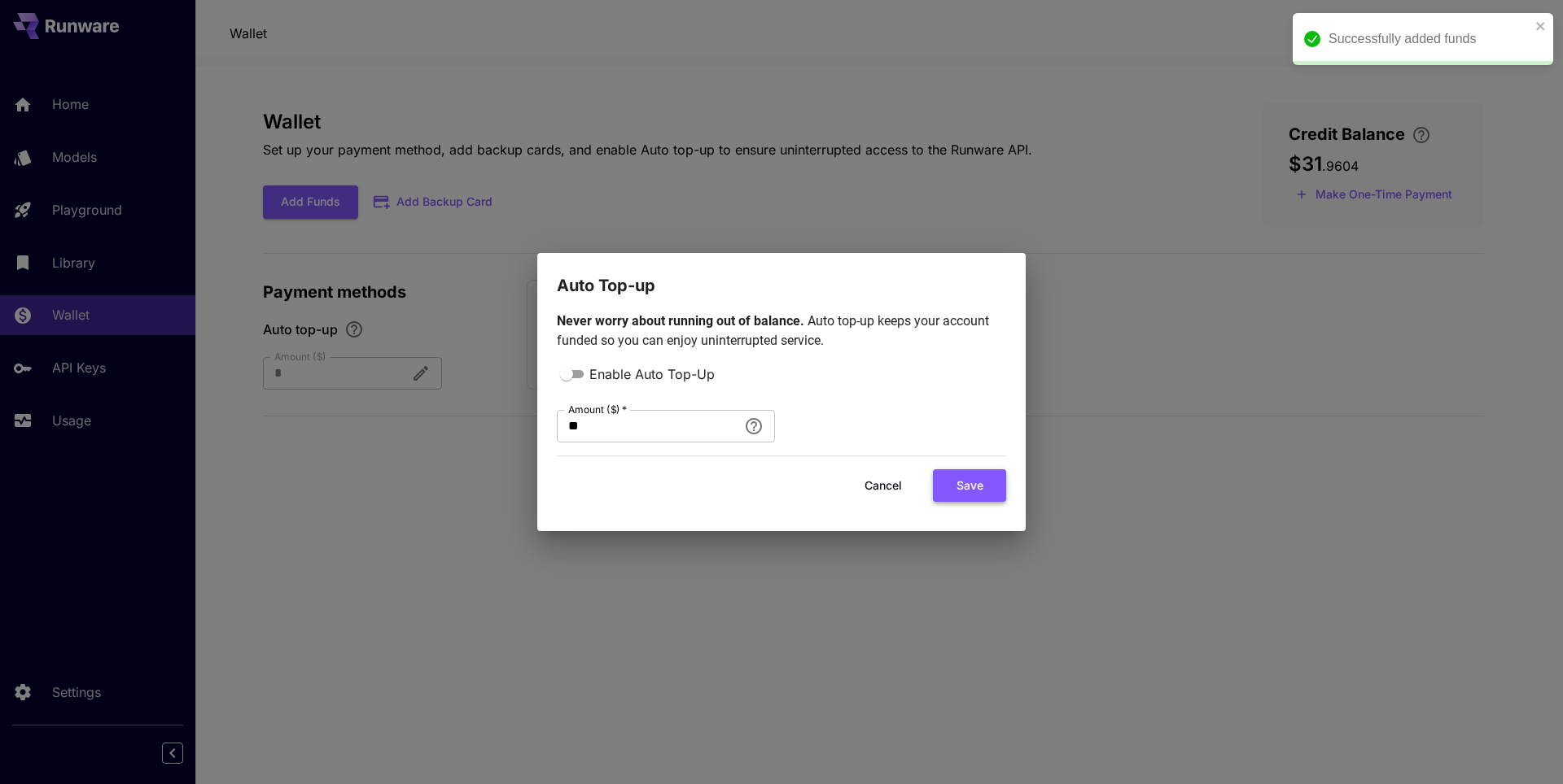
click at [955, 489] on button "Save" at bounding box center [969, 486] width 73 height 33
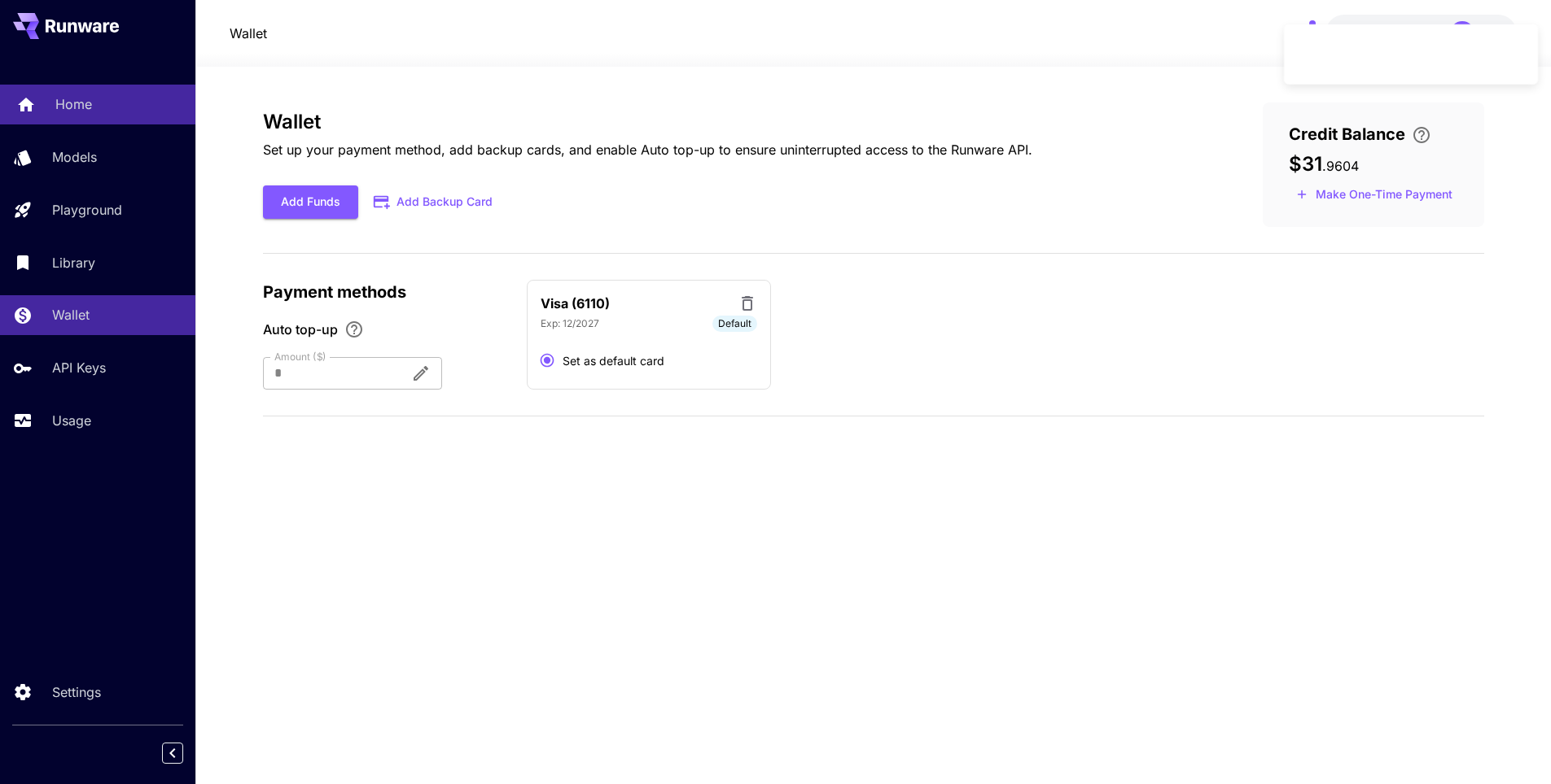
click at [76, 90] on link "Home" at bounding box center [98, 104] width 196 height 40
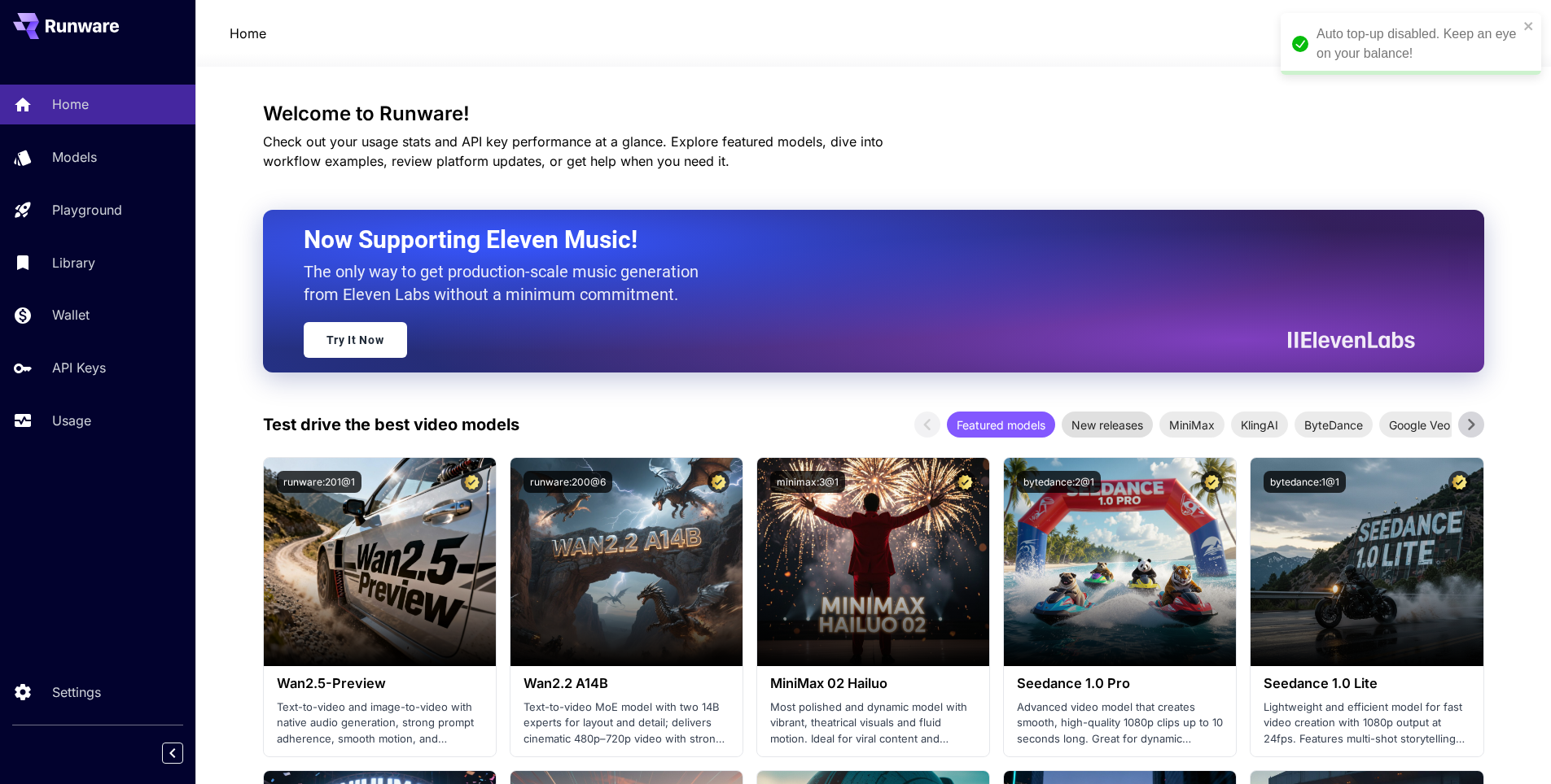
click at [1077, 423] on span "New releases" at bounding box center [1107, 425] width 91 height 17
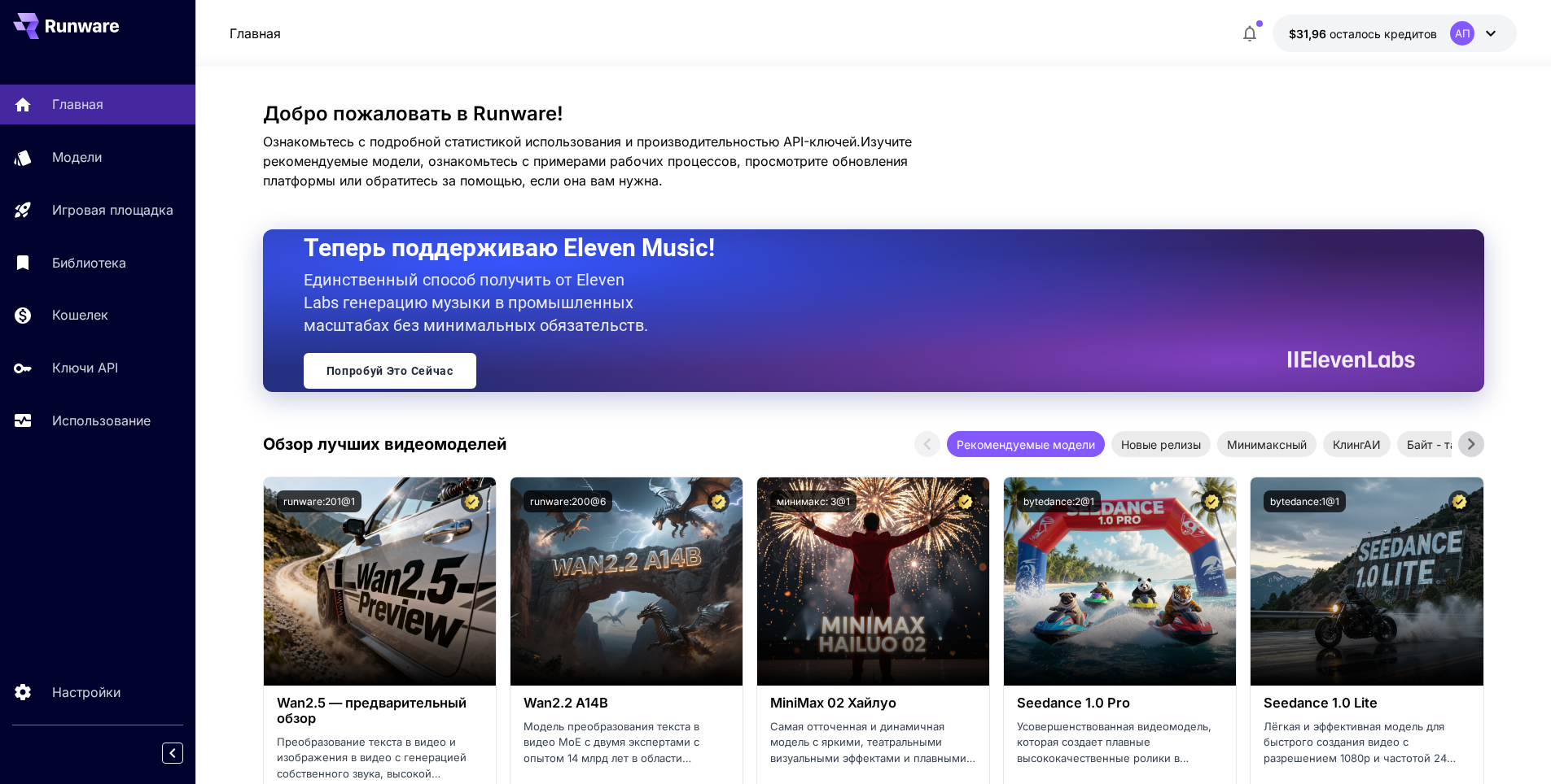
click at [1474, 445] on icon at bounding box center [1471, 445] width 24 height 24
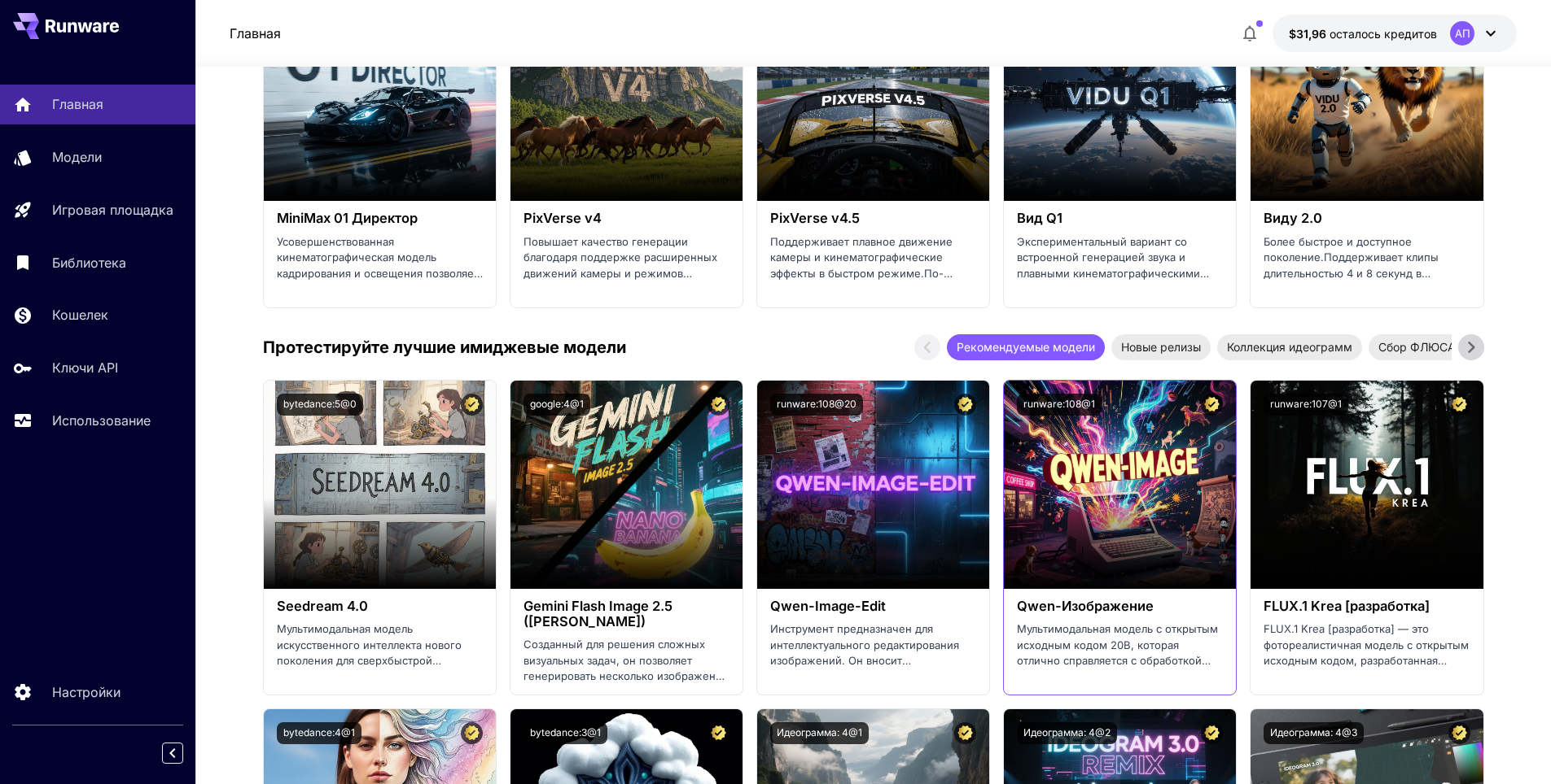
scroll to position [1546, 0]
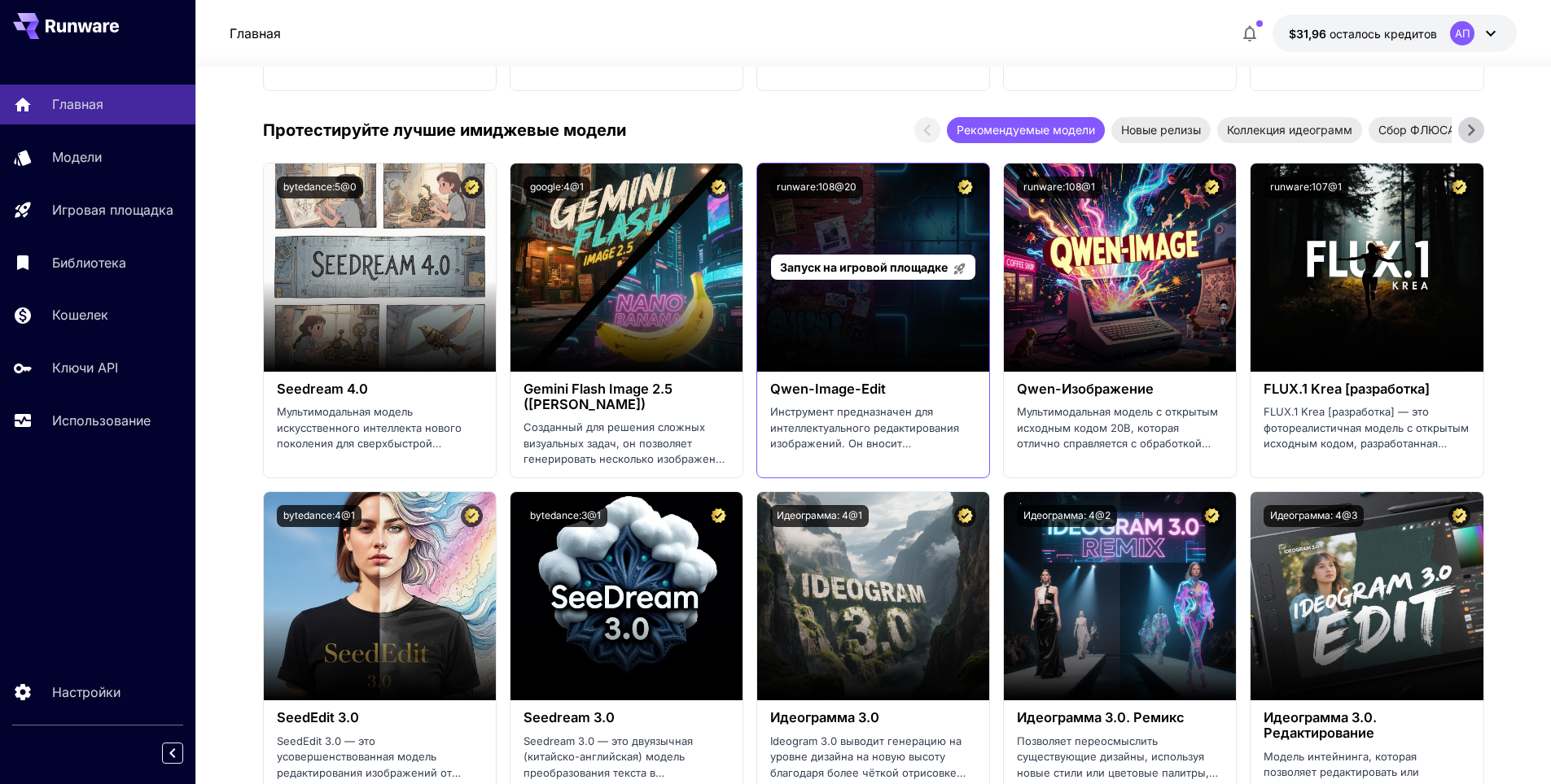
scroll to position [1709, 0]
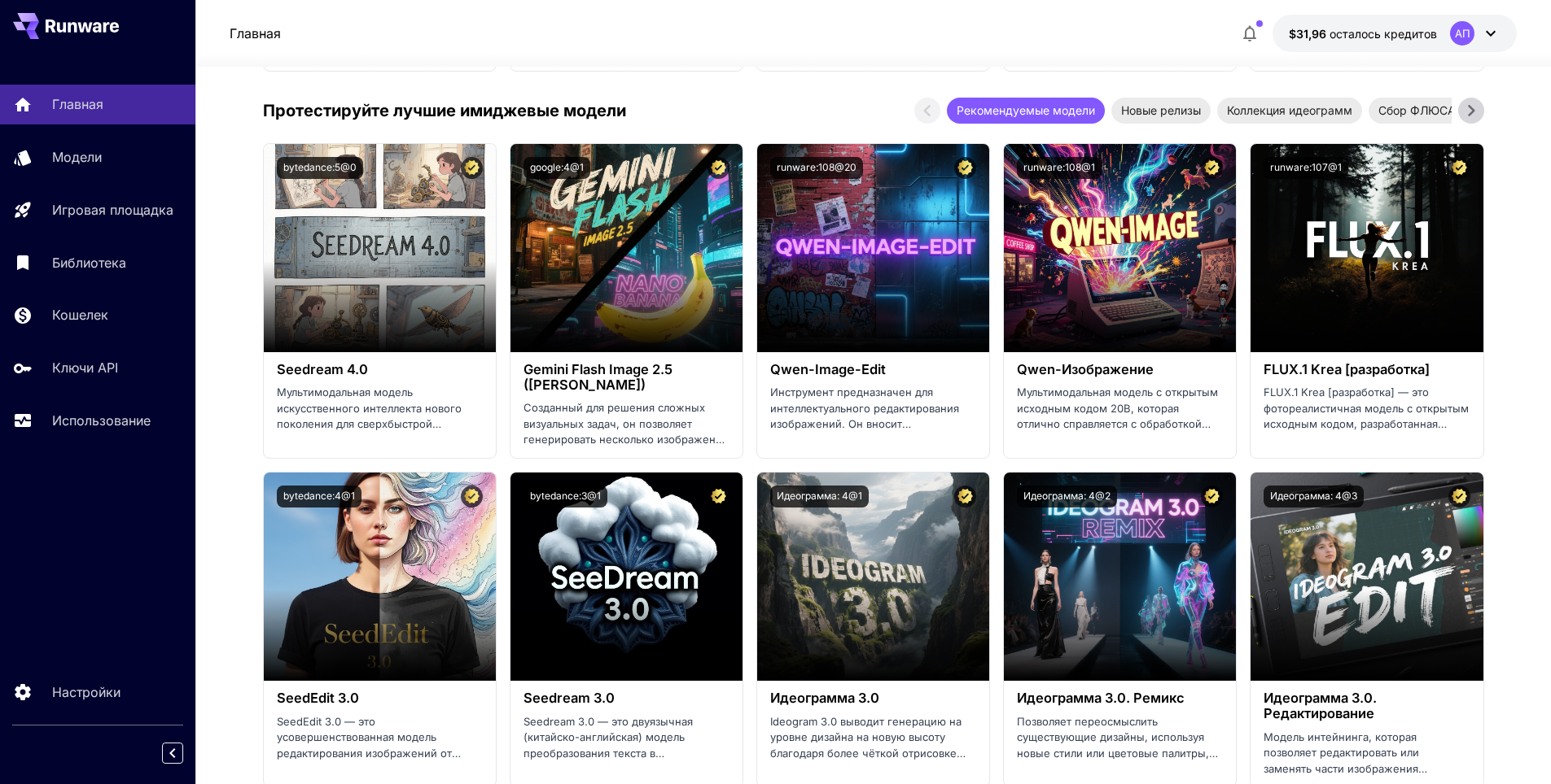
click at [558, 250] on span "Запуск на игровой площадке" at bounding box center [617, 247] width 168 height 14
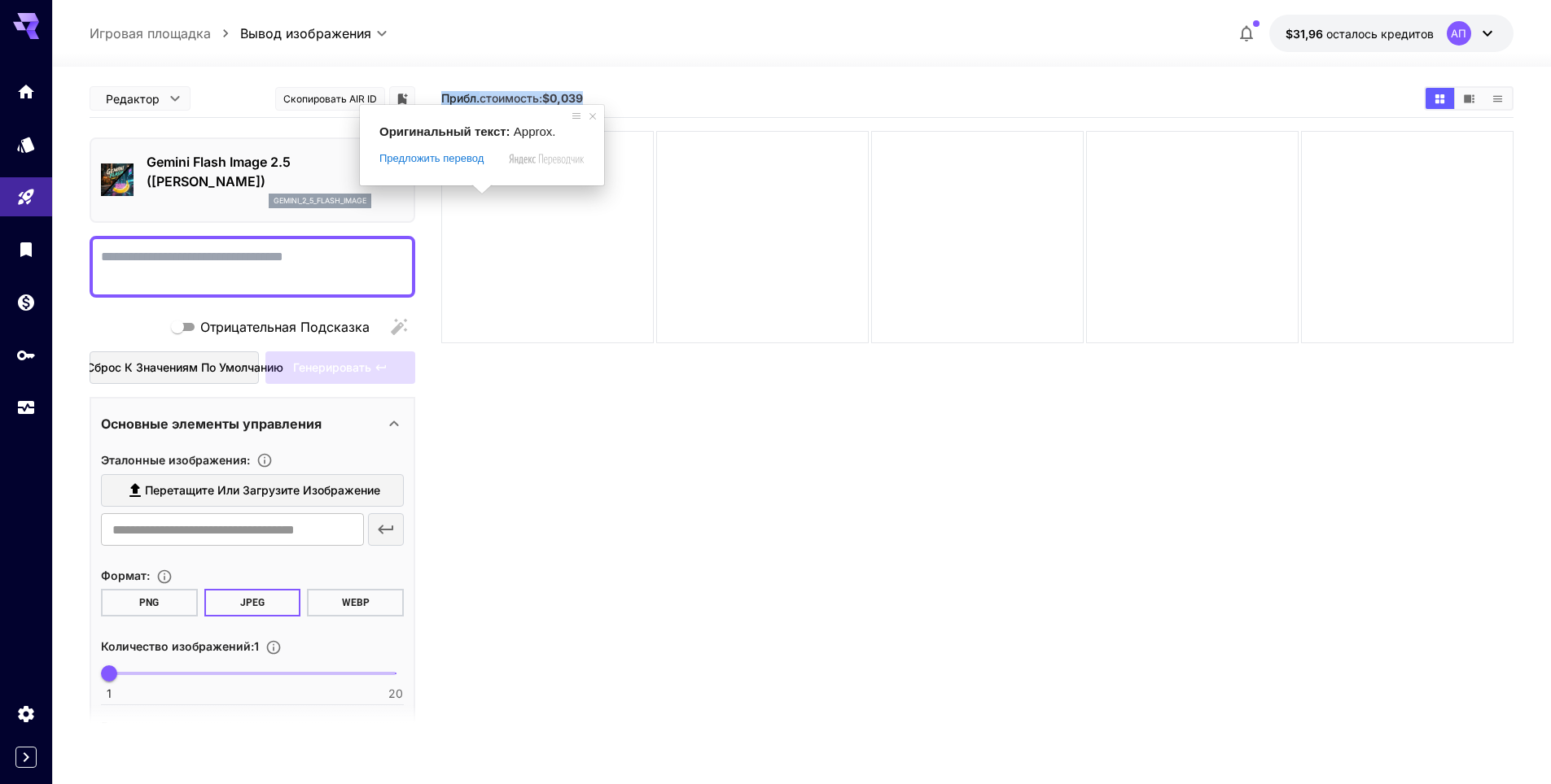
drag, startPoint x: 611, startPoint y: 99, endPoint x: 444, endPoint y: 95, distance: 167.0
click at [444, 95] on section "Прибл. стоимость: $0,039" at bounding box center [926, 99] width 969 height 15
copy span "Прибл. стоимость: $0,039"
